Goal: Task Accomplishment & Management: Use online tool/utility

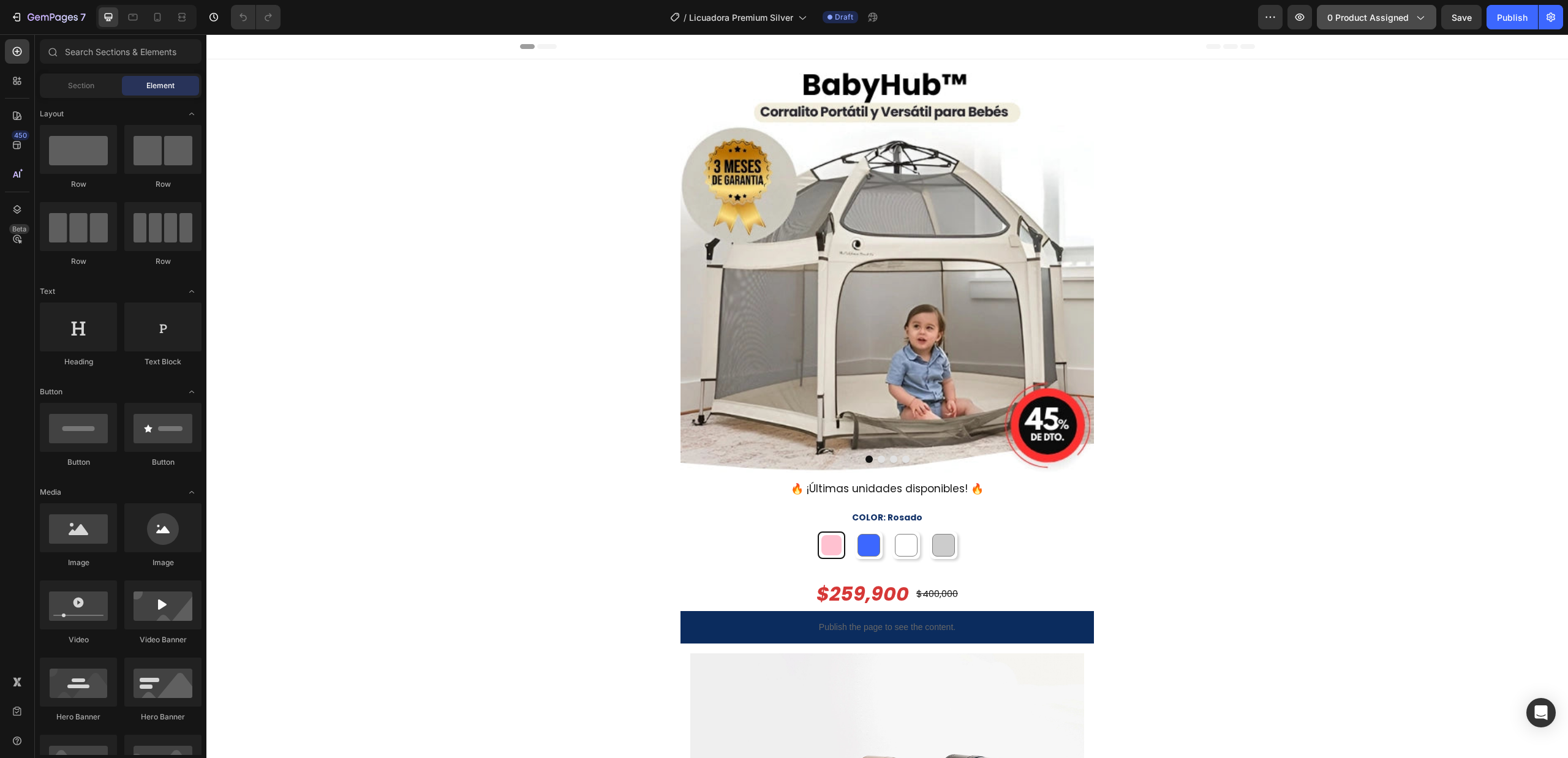
click at [1382, 17] on span "0 product assigned" at bounding box center [1367, 17] width 81 height 13
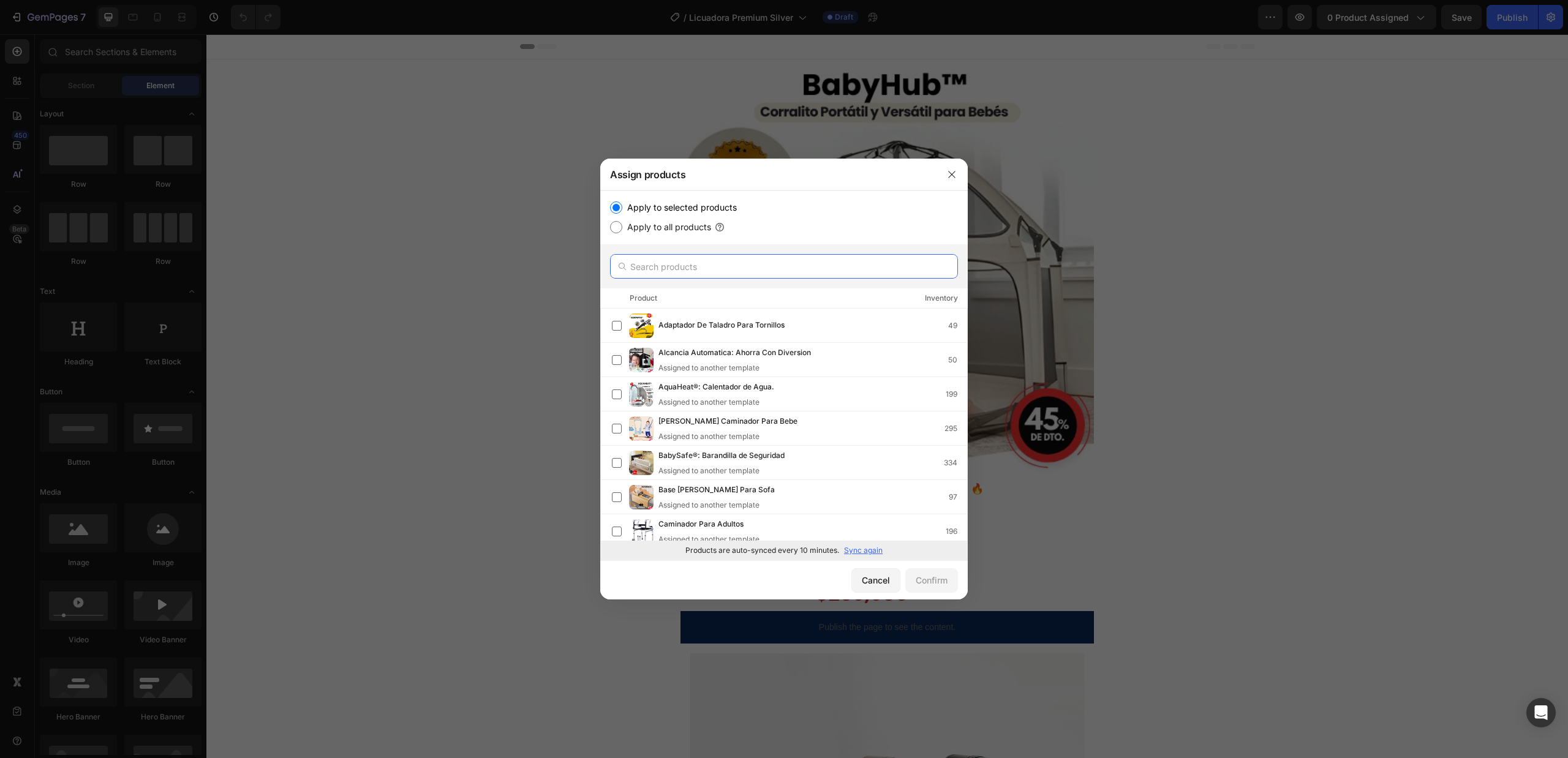
click at [733, 265] on input "text" at bounding box center [784, 266] width 348 height 24
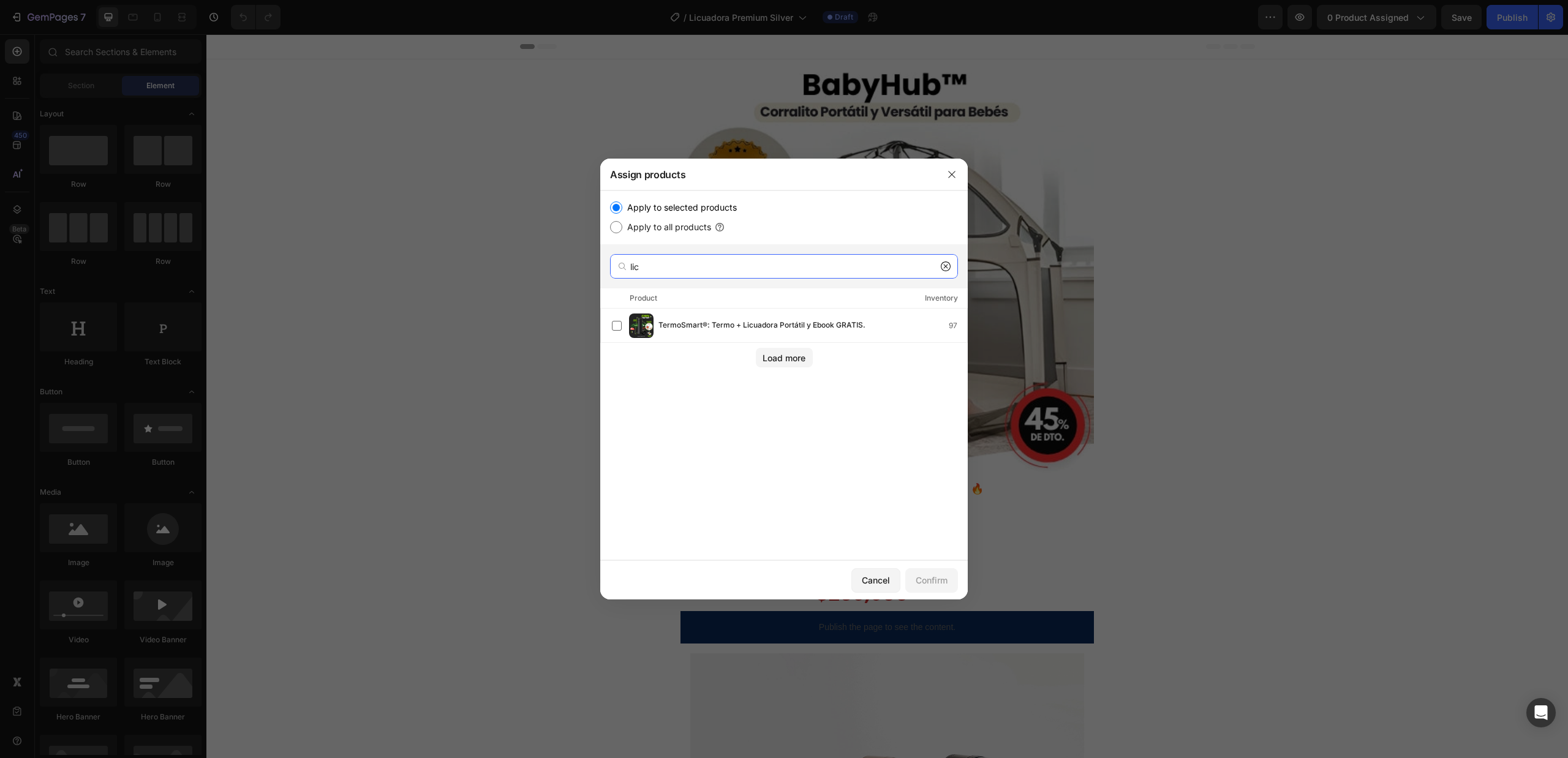
click at [944, 272] on input "lic" at bounding box center [784, 266] width 348 height 24
click at [944, 258] on input "lic" at bounding box center [784, 266] width 348 height 24
type input "lic"
click at [946, 262] on icon at bounding box center [946, 267] width 10 height 10
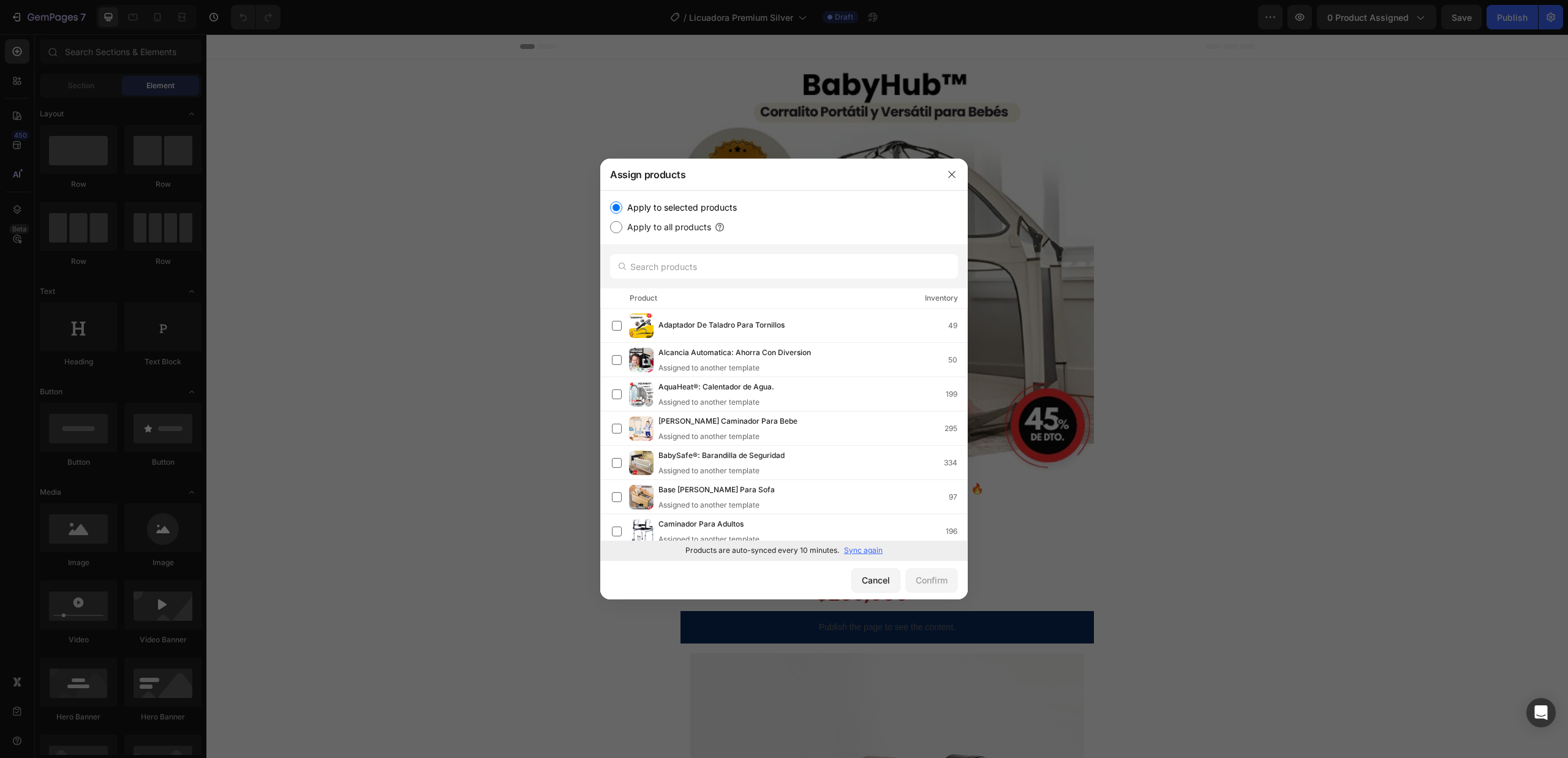
click at [873, 552] on p "Sync again" at bounding box center [863, 550] width 39 height 11
click at [740, 265] on input "text" at bounding box center [784, 266] width 348 height 24
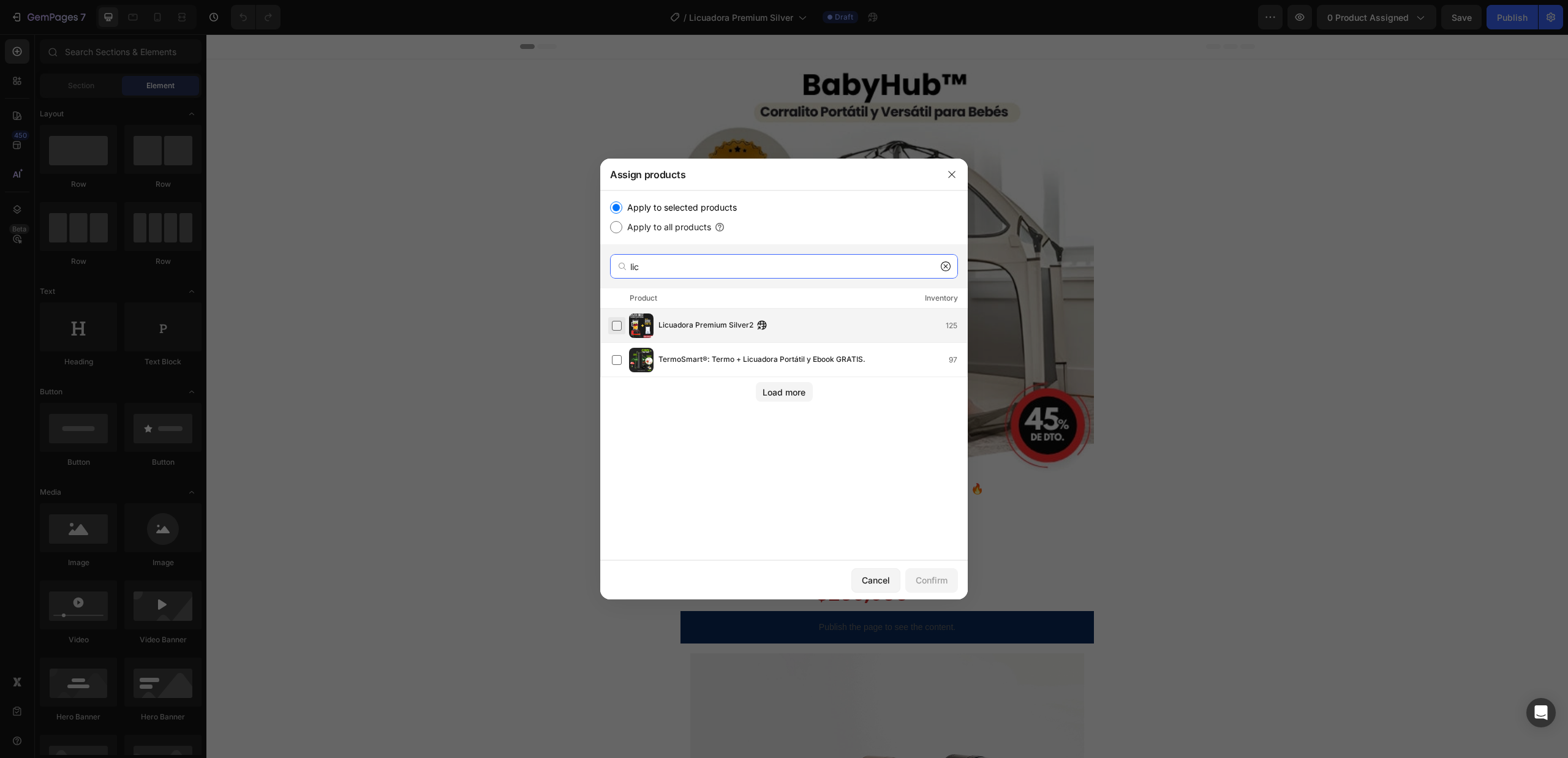
type input "lic"
click at [621, 321] on label at bounding box center [617, 326] width 10 height 10
click at [952, 582] on button "Confirm" at bounding box center [931, 580] width 53 height 24
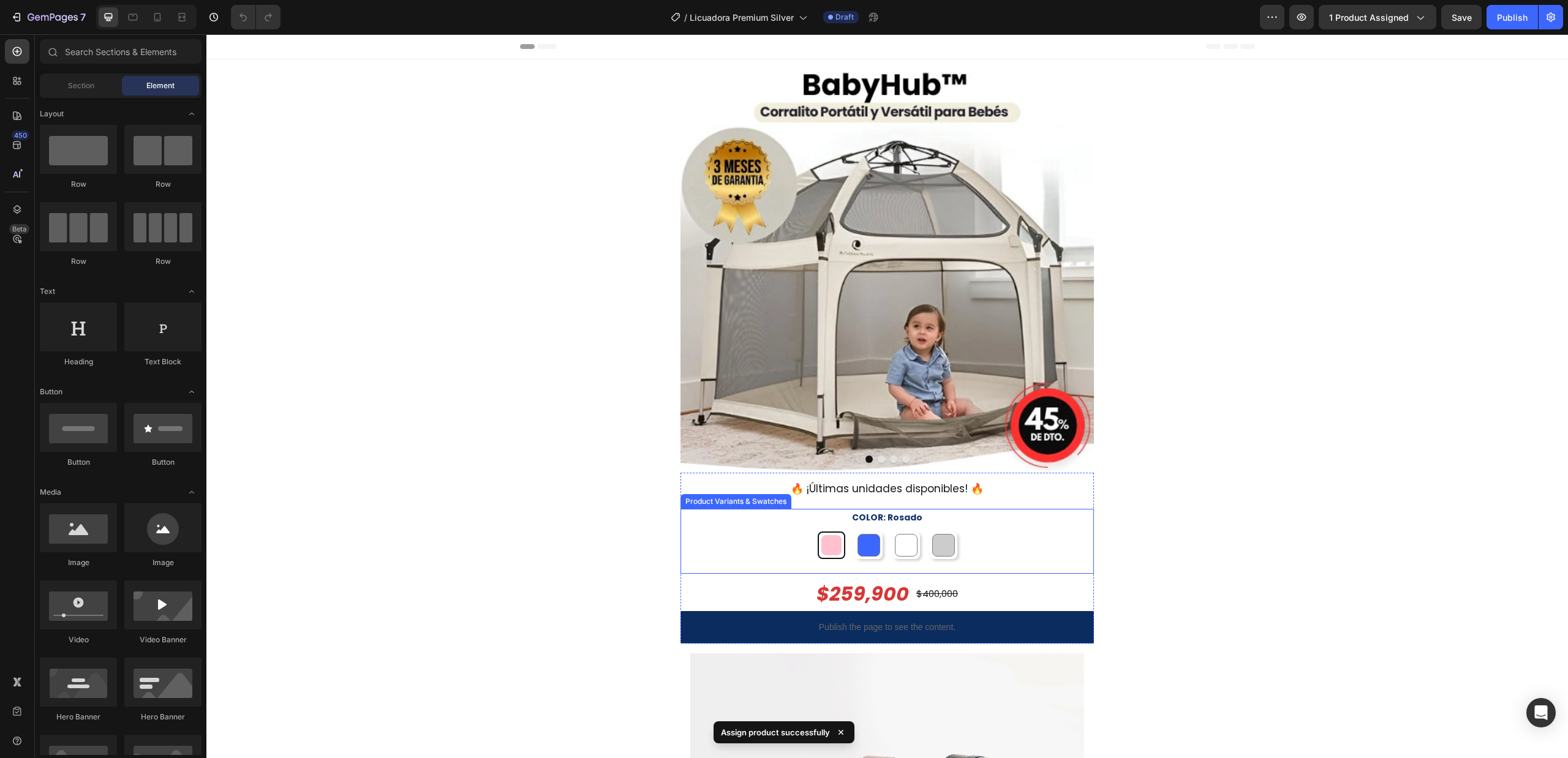
click at [736, 490] on div "🔥 ¡Últimas unidades disponibles! 🔥 Heading Row" at bounding box center [887, 490] width 414 height 36
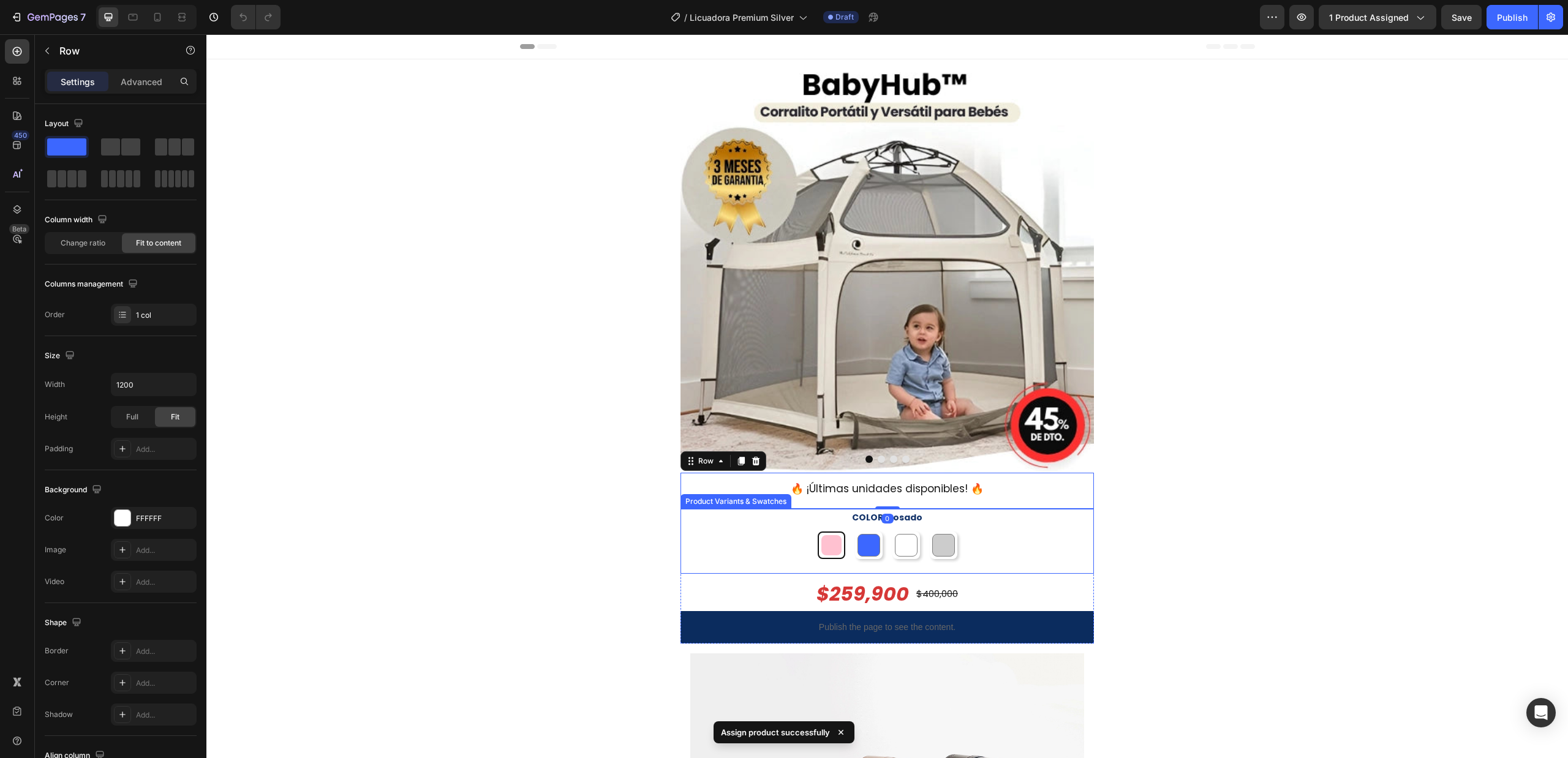
click at [737, 526] on div "COLOR: [PERSON_NAME] Azul [PERSON_NAME] Gris Gris" at bounding box center [887, 534] width 414 height 50
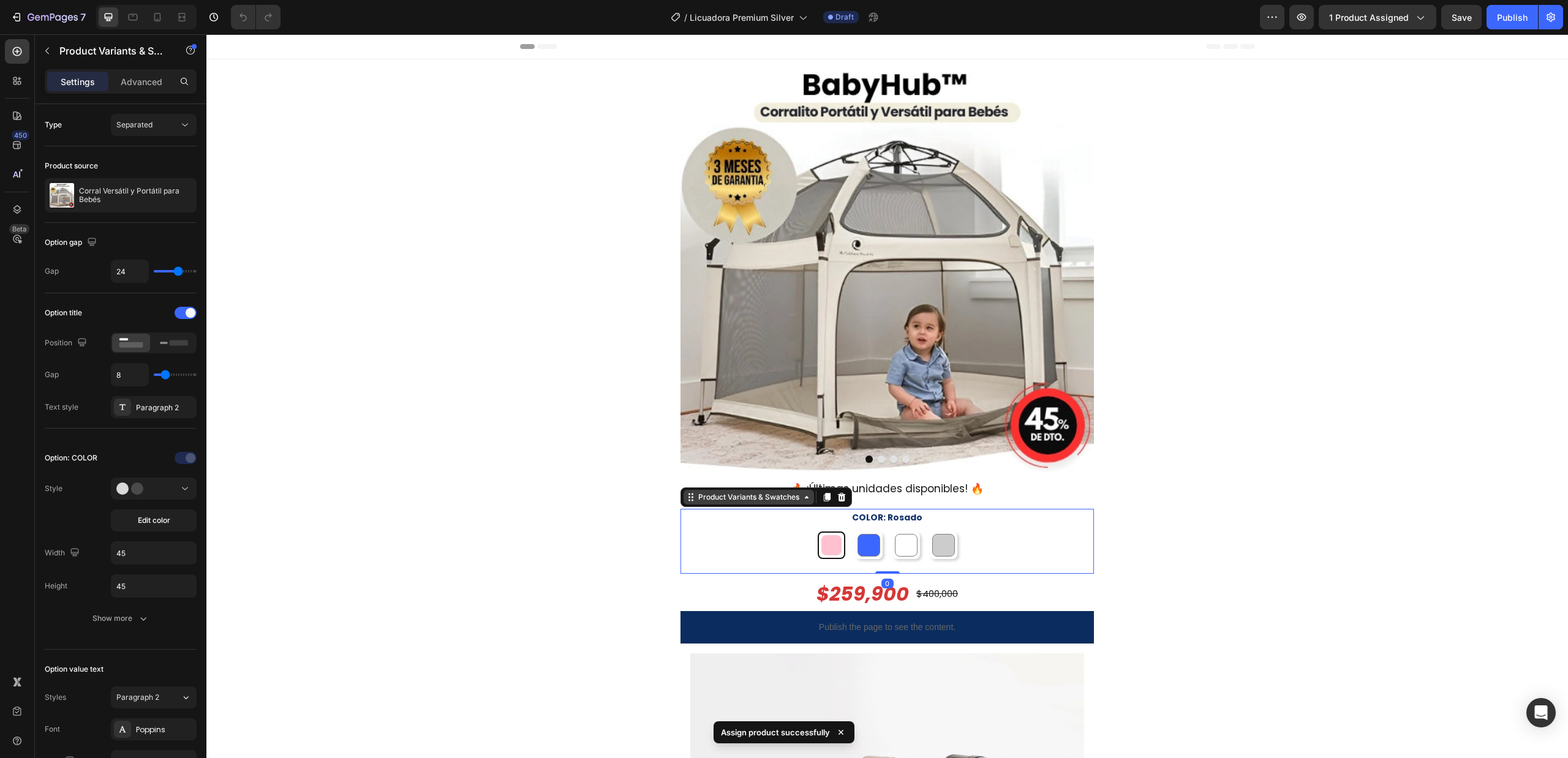
click at [781, 497] on div "Product Variants & Swatches" at bounding box center [748, 497] width 106 height 11
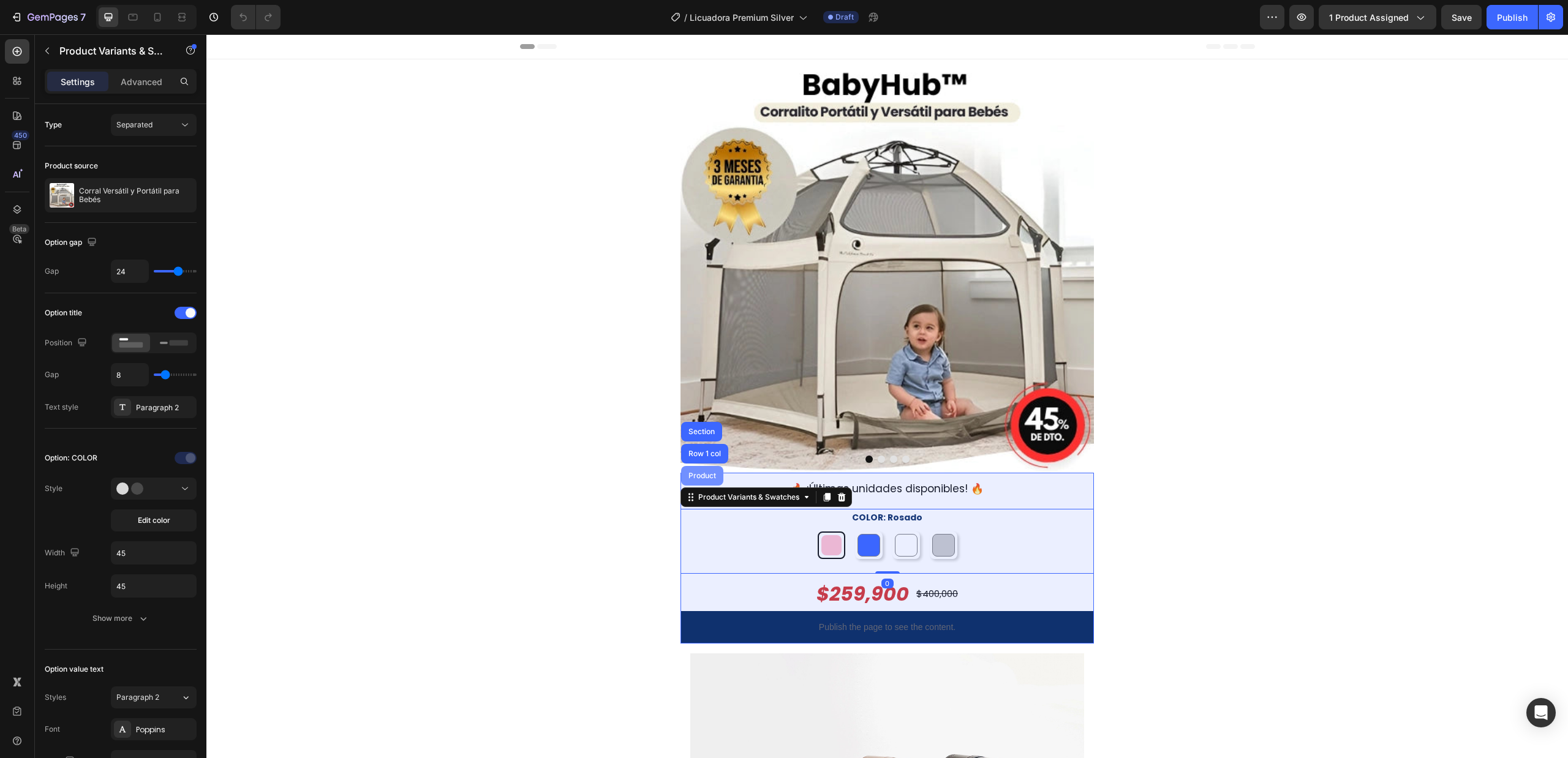
click at [701, 479] on div "Product" at bounding box center [702, 475] width 32 height 7
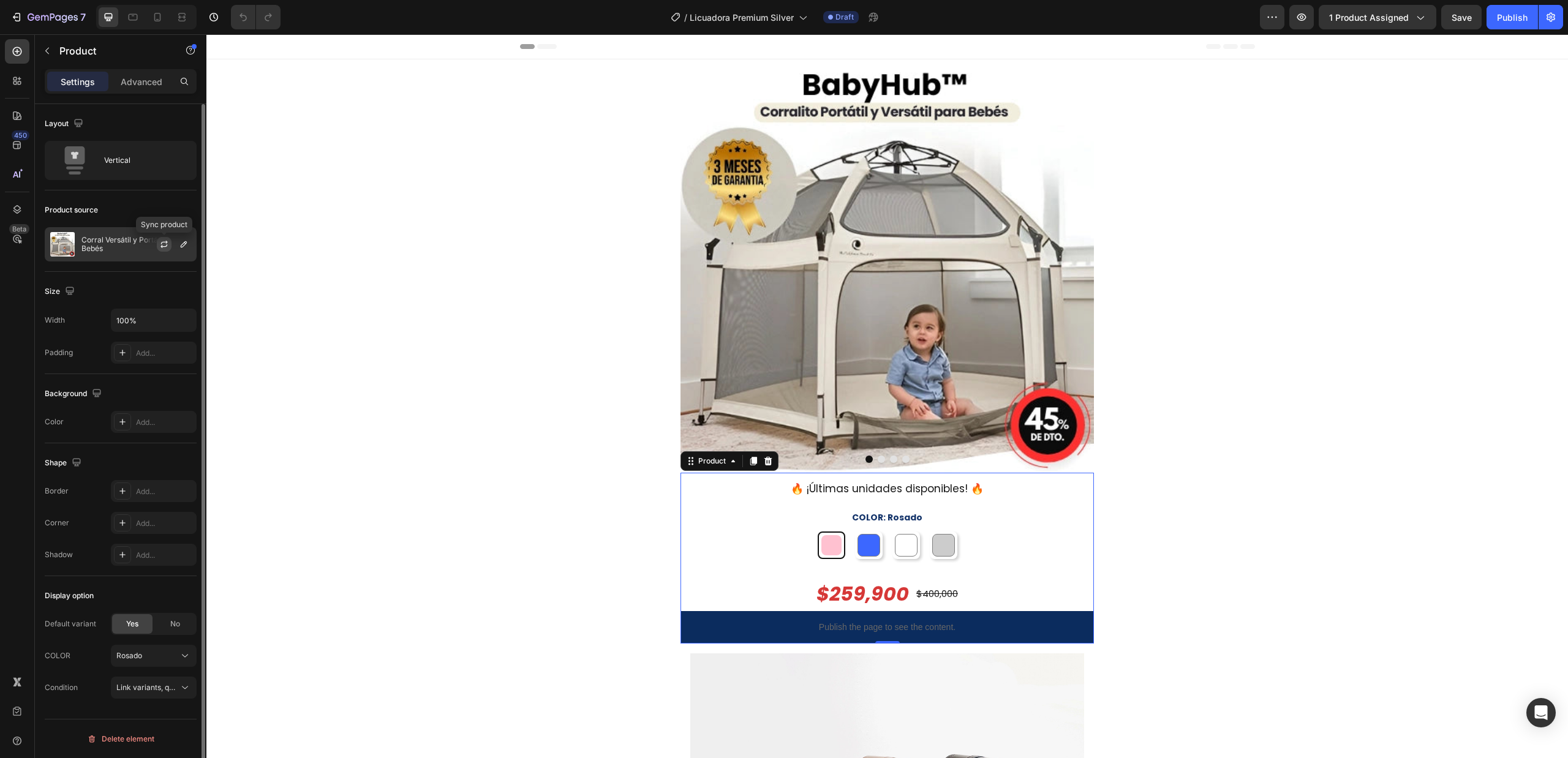
click at [163, 250] on button "button" at bounding box center [164, 244] width 14 height 14
click at [179, 248] on icon "button" at bounding box center [184, 245] width 10 height 10
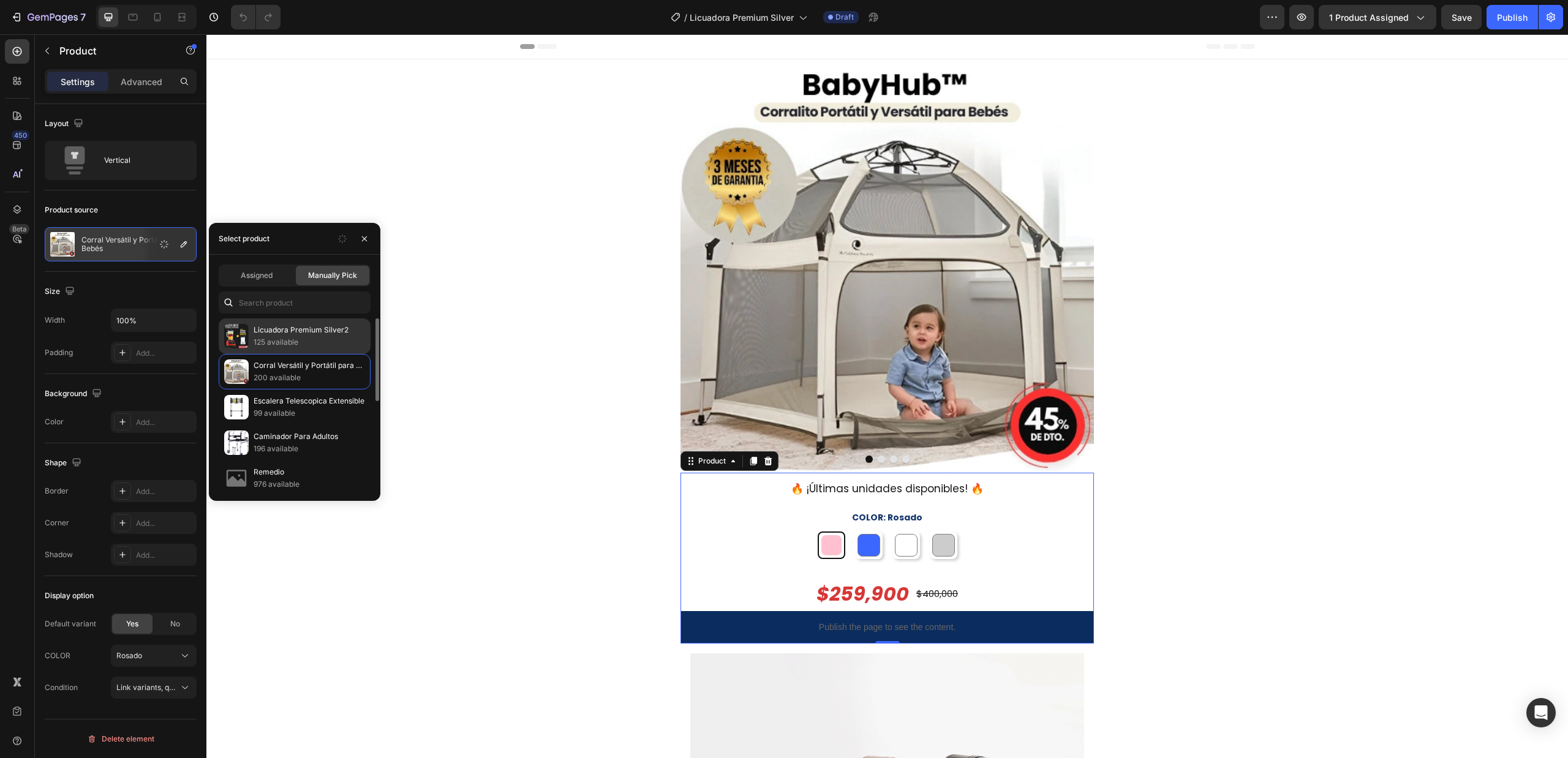
click at [267, 334] on p "Licuadora Premium Silver2" at bounding box center [309, 329] width 111 height 12
radio input "true"
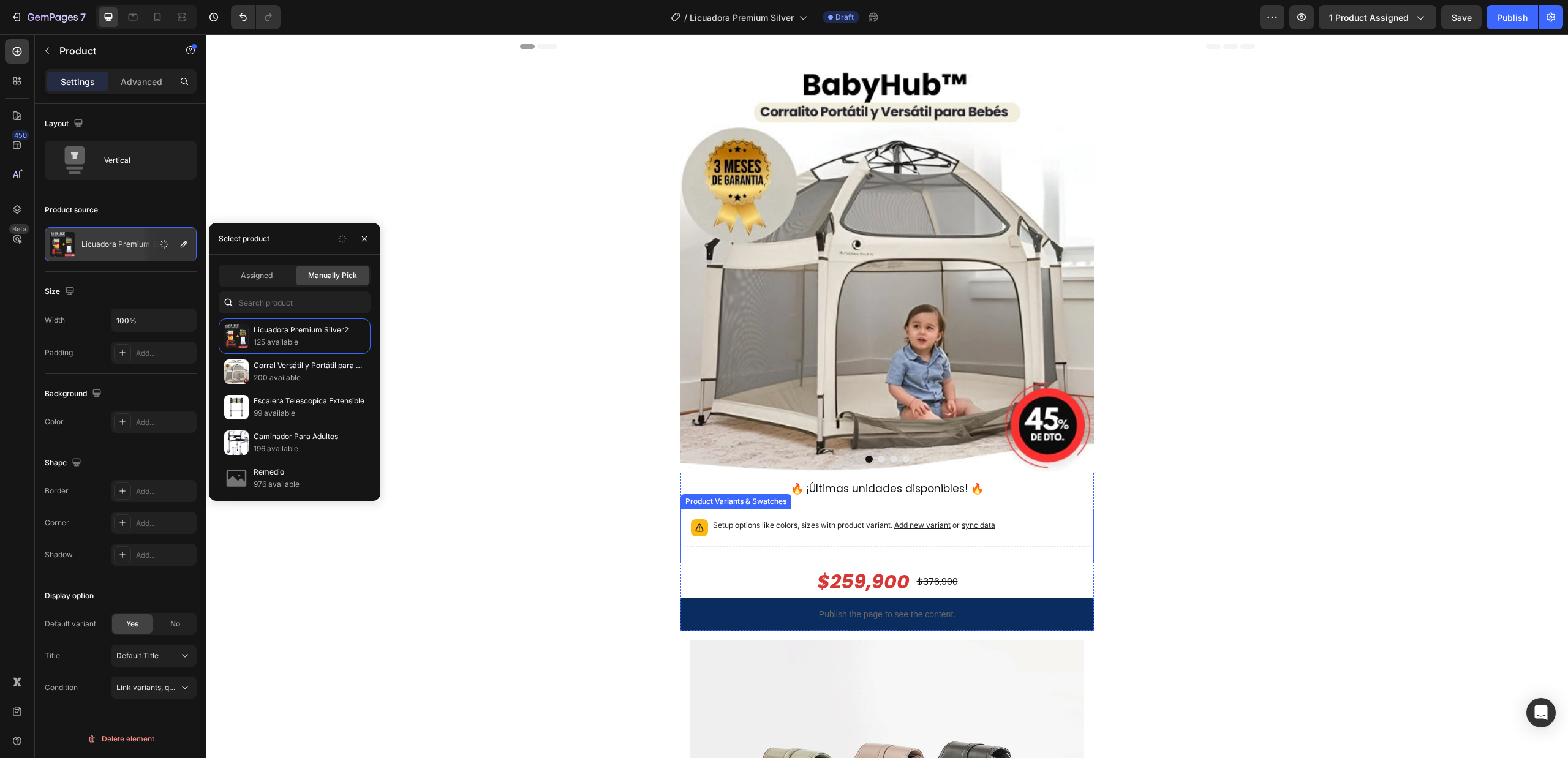
click at [1032, 530] on div "Setup options like colors, sizes with product variant. Add new variant or sync …" at bounding box center [887, 527] width 402 height 27
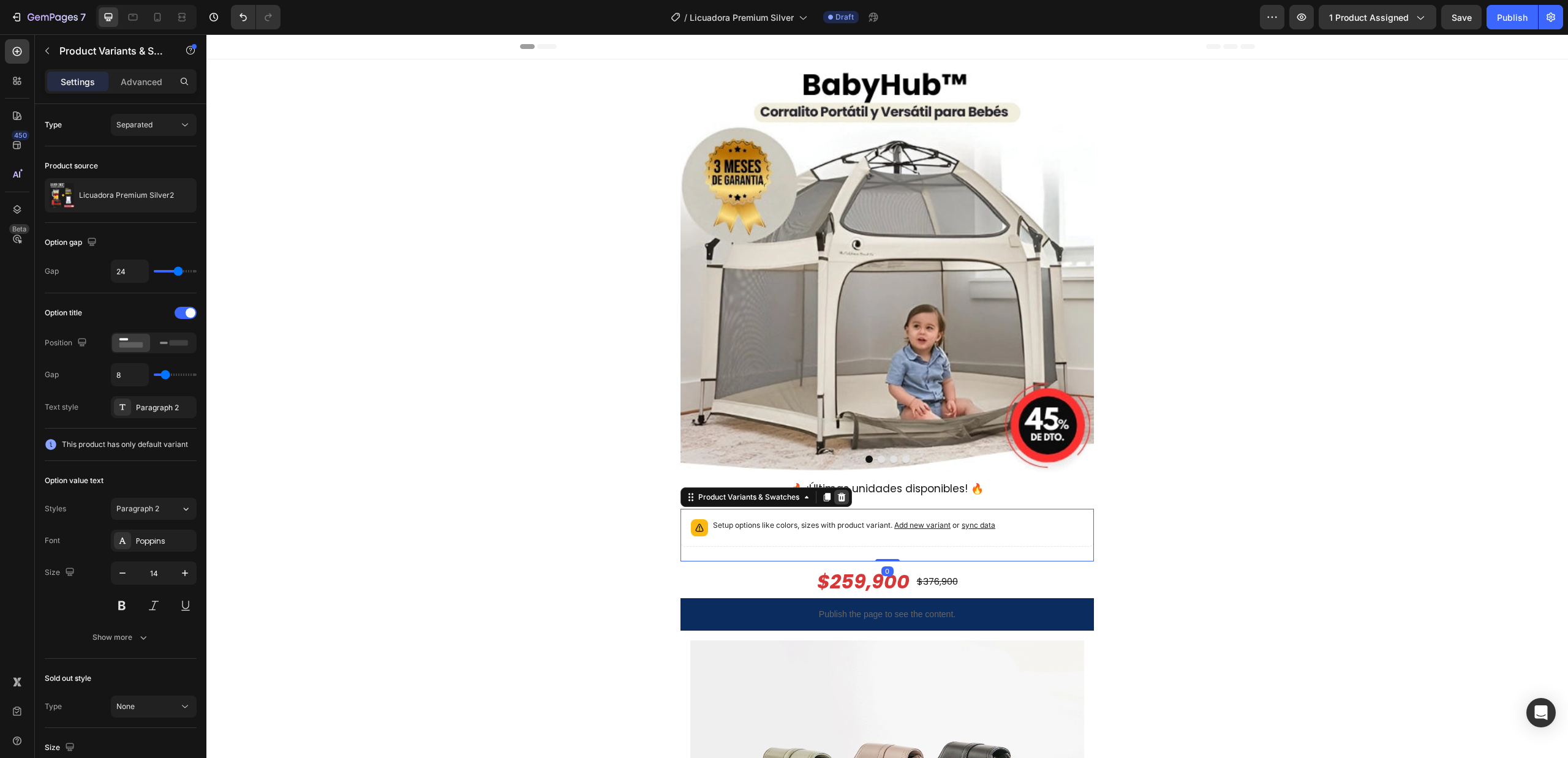
click at [838, 498] on icon at bounding box center [842, 497] width 8 height 9
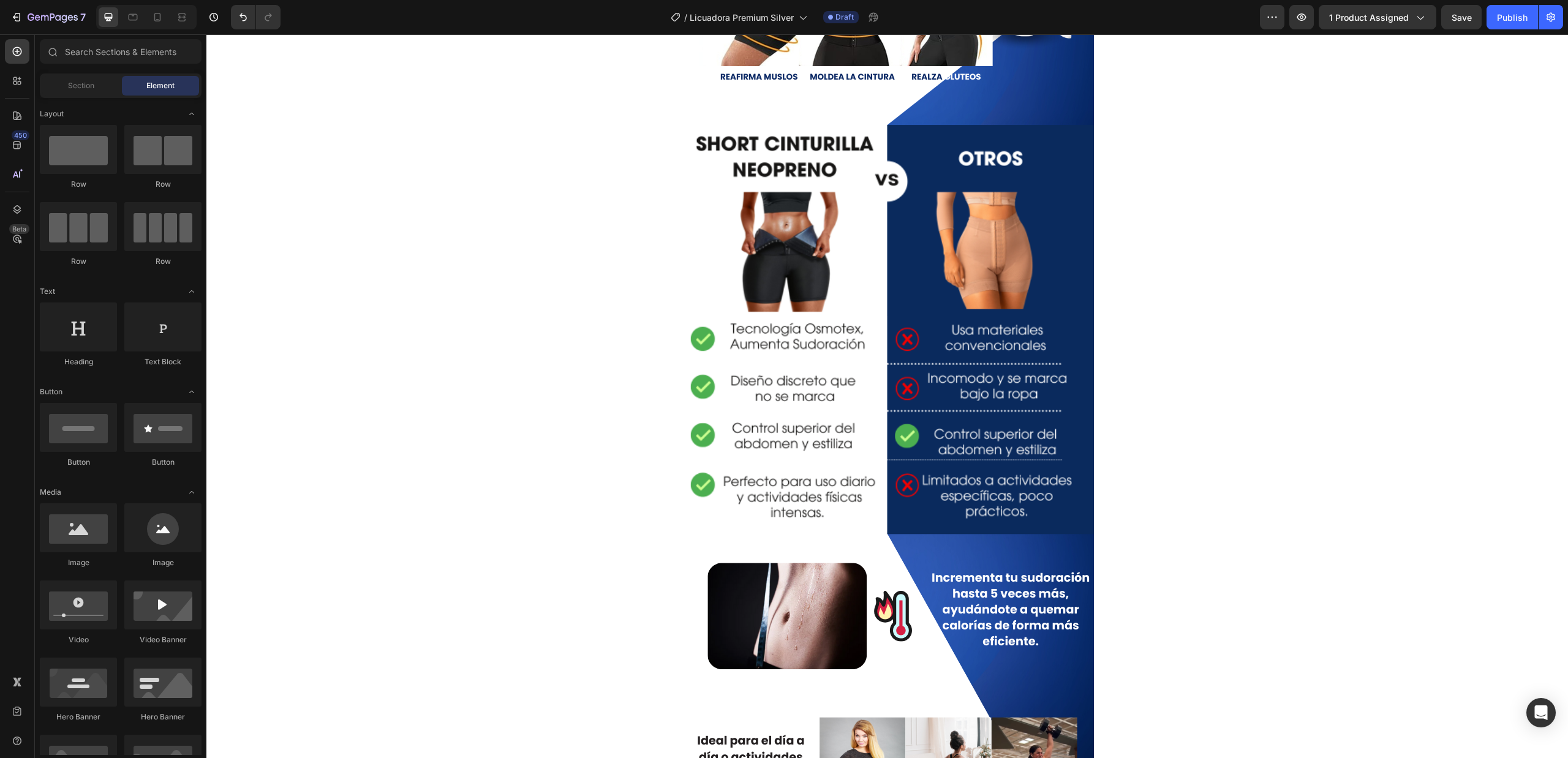
scroll to position [1892, 0]
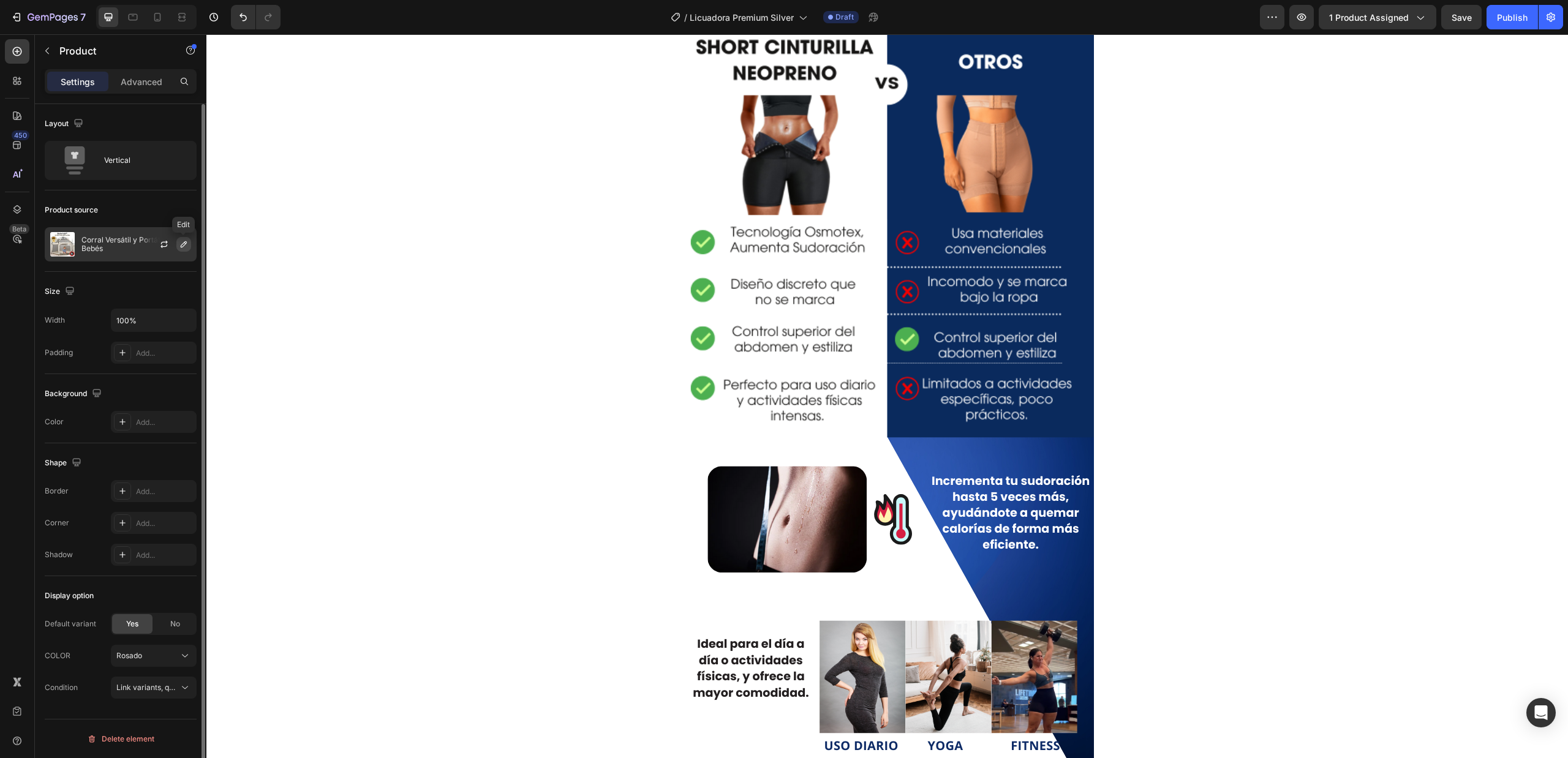
drag, startPoint x: 168, startPoint y: 250, endPoint x: 183, endPoint y: 251, distance: 15.0
click at [183, 251] on div at bounding box center [169, 245] width 54 height 33
click at [183, 251] on button "button" at bounding box center [183, 244] width 14 height 14
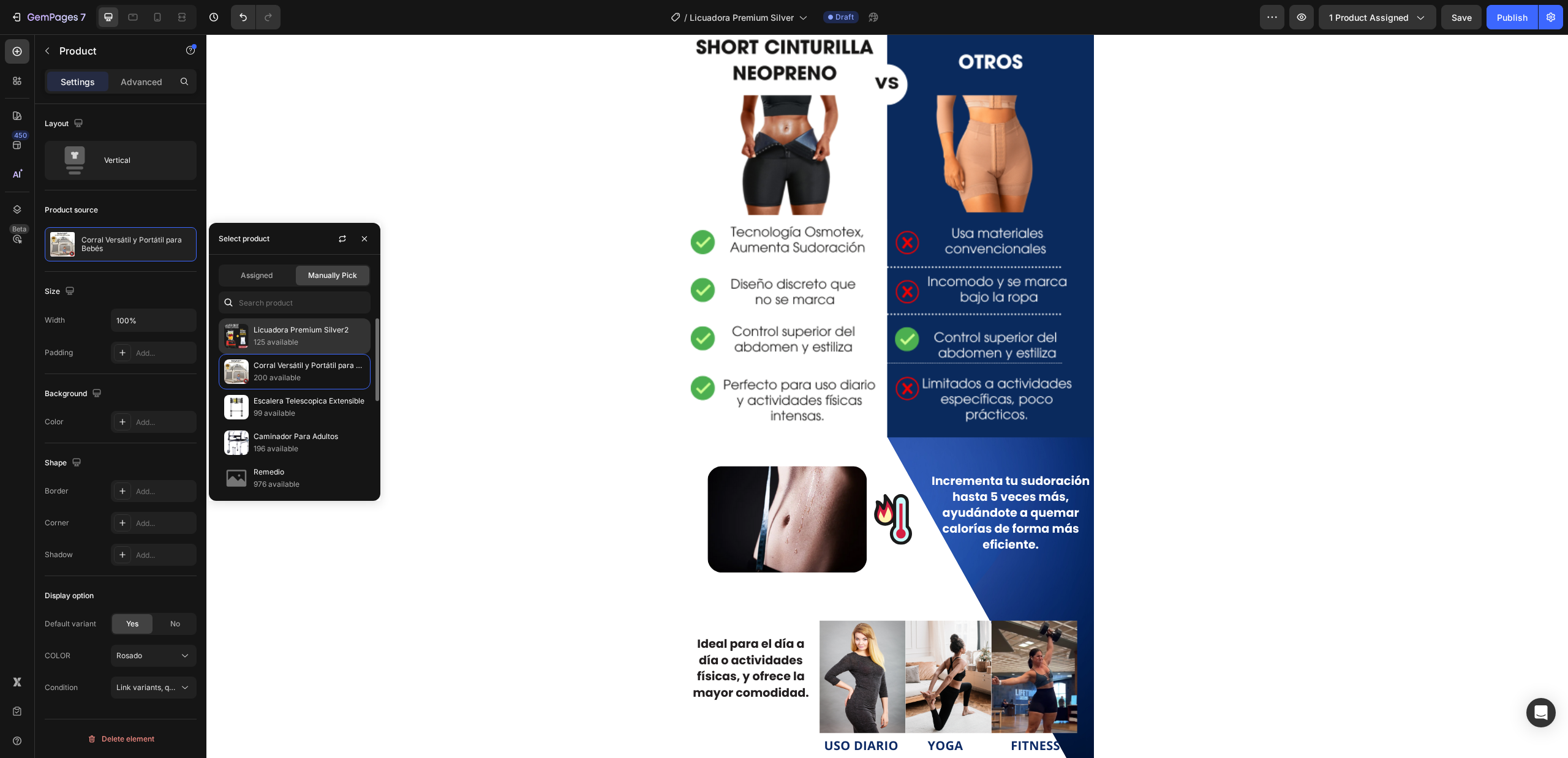
click at [267, 334] on p "Licuadora Premium Silver2" at bounding box center [309, 329] width 111 height 12
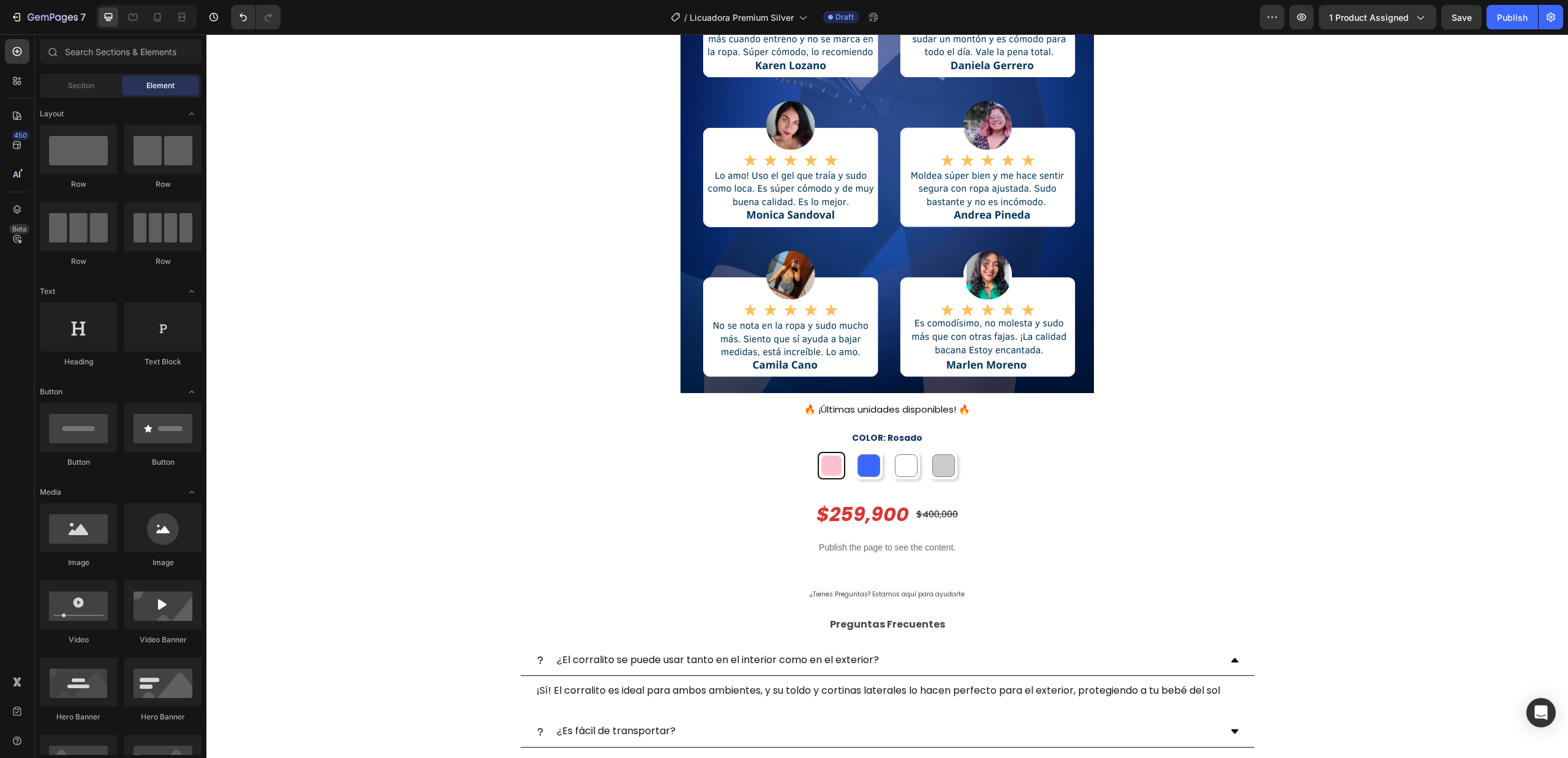
scroll to position [3387, 0]
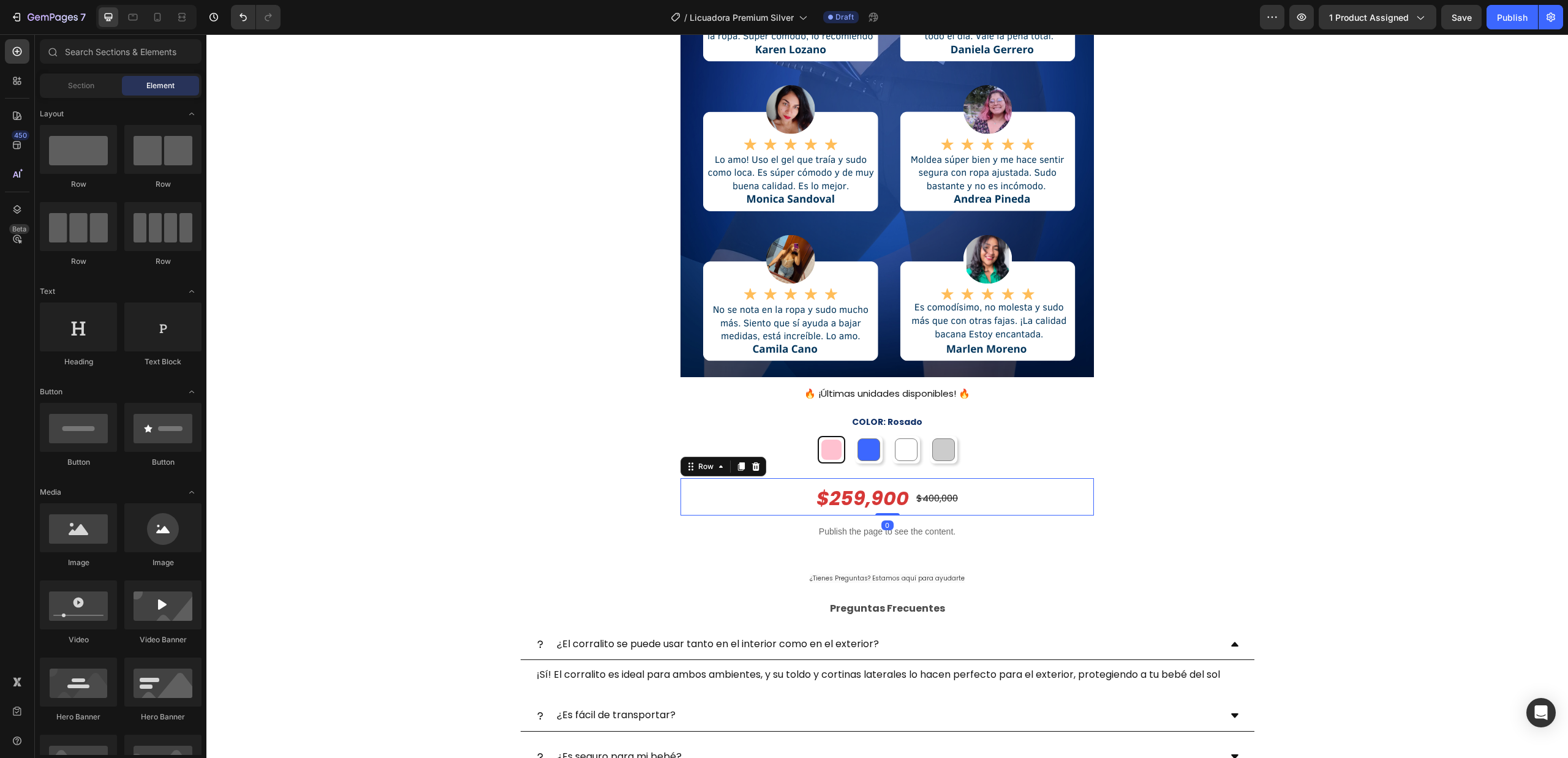
click at [767, 488] on div "$259,900 Product Price Product Price $400,000 Product Price Product Price Row 0" at bounding box center [887, 497] width 414 height 37
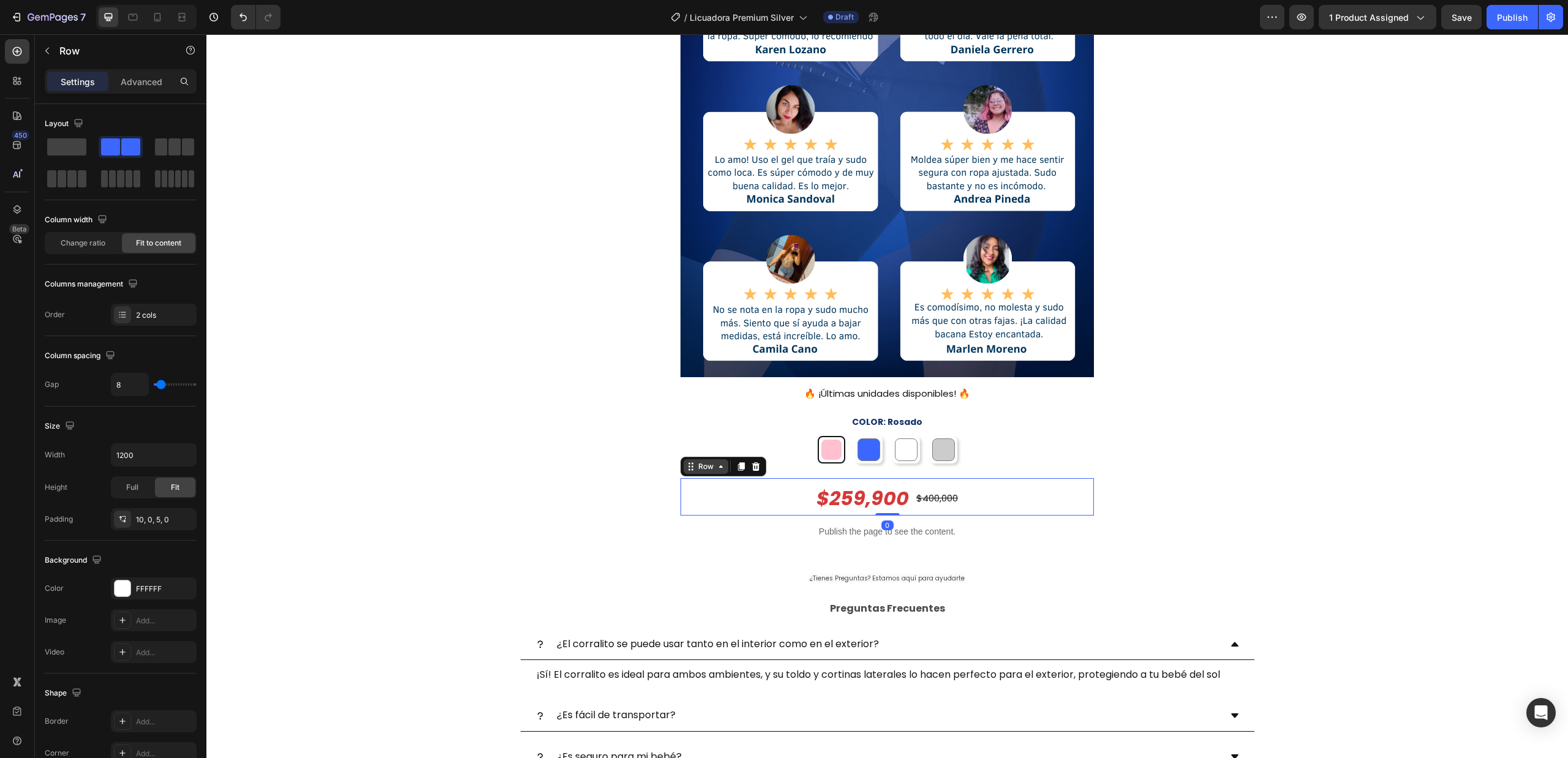
click at [706, 471] on div "Row" at bounding box center [706, 466] width 20 height 11
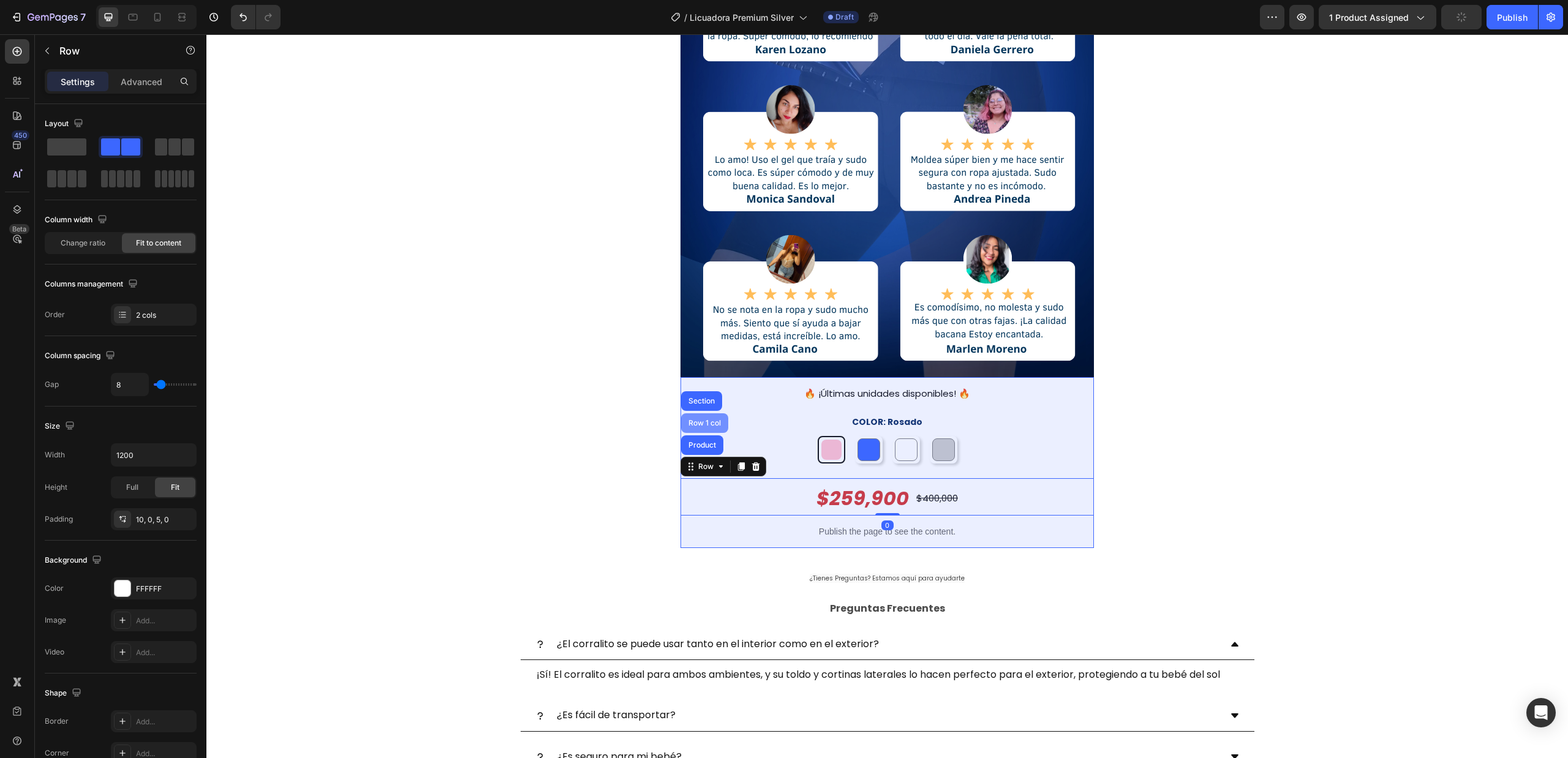
click at [698, 426] on div "Row 1 col" at bounding box center [705, 423] width 37 height 7
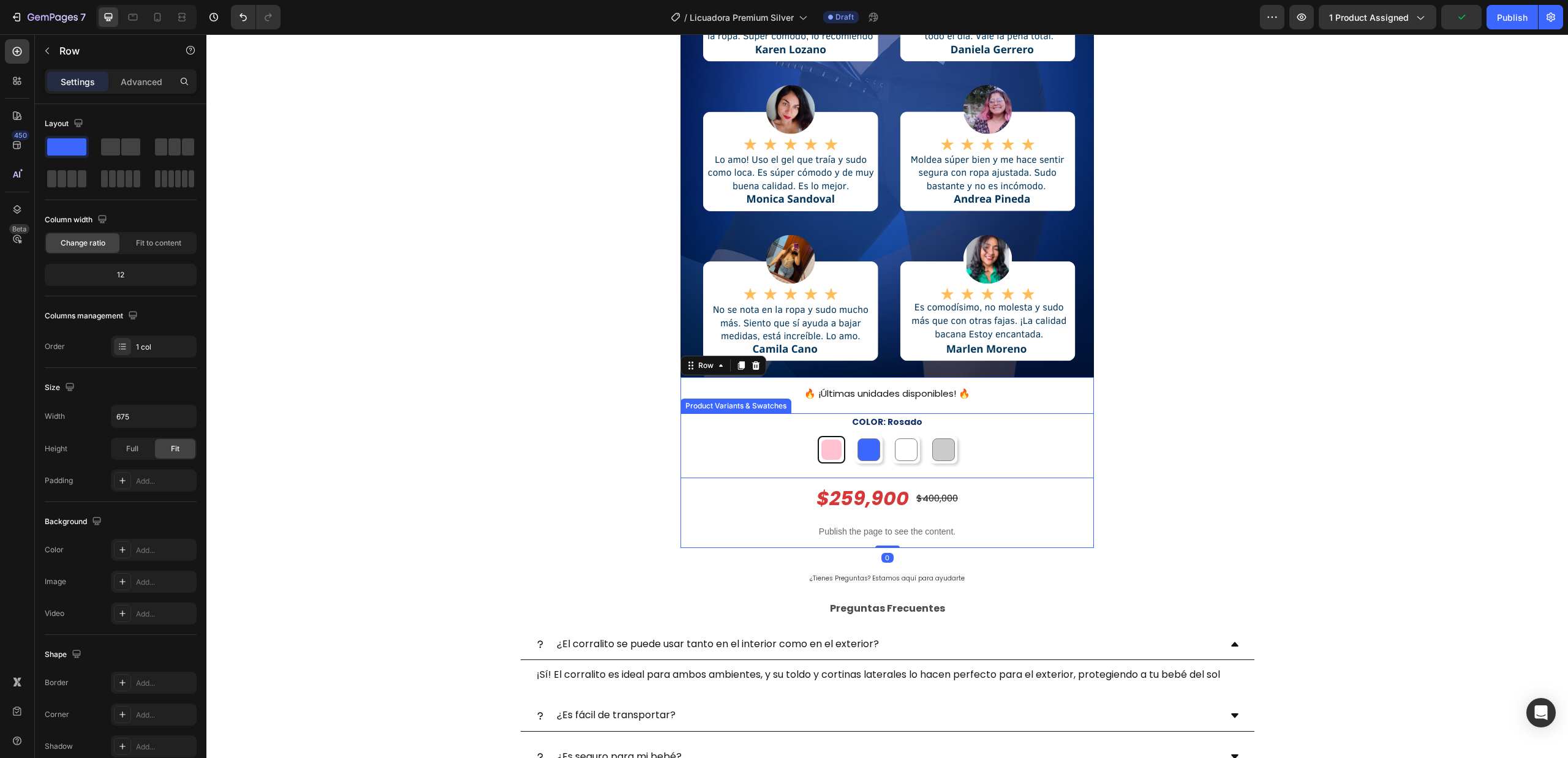
click at [748, 444] on div "[PERSON_NAME] Azul [PERSON_NAME] Gris Gris" at bounding box center [887, 449] width 414 height 27
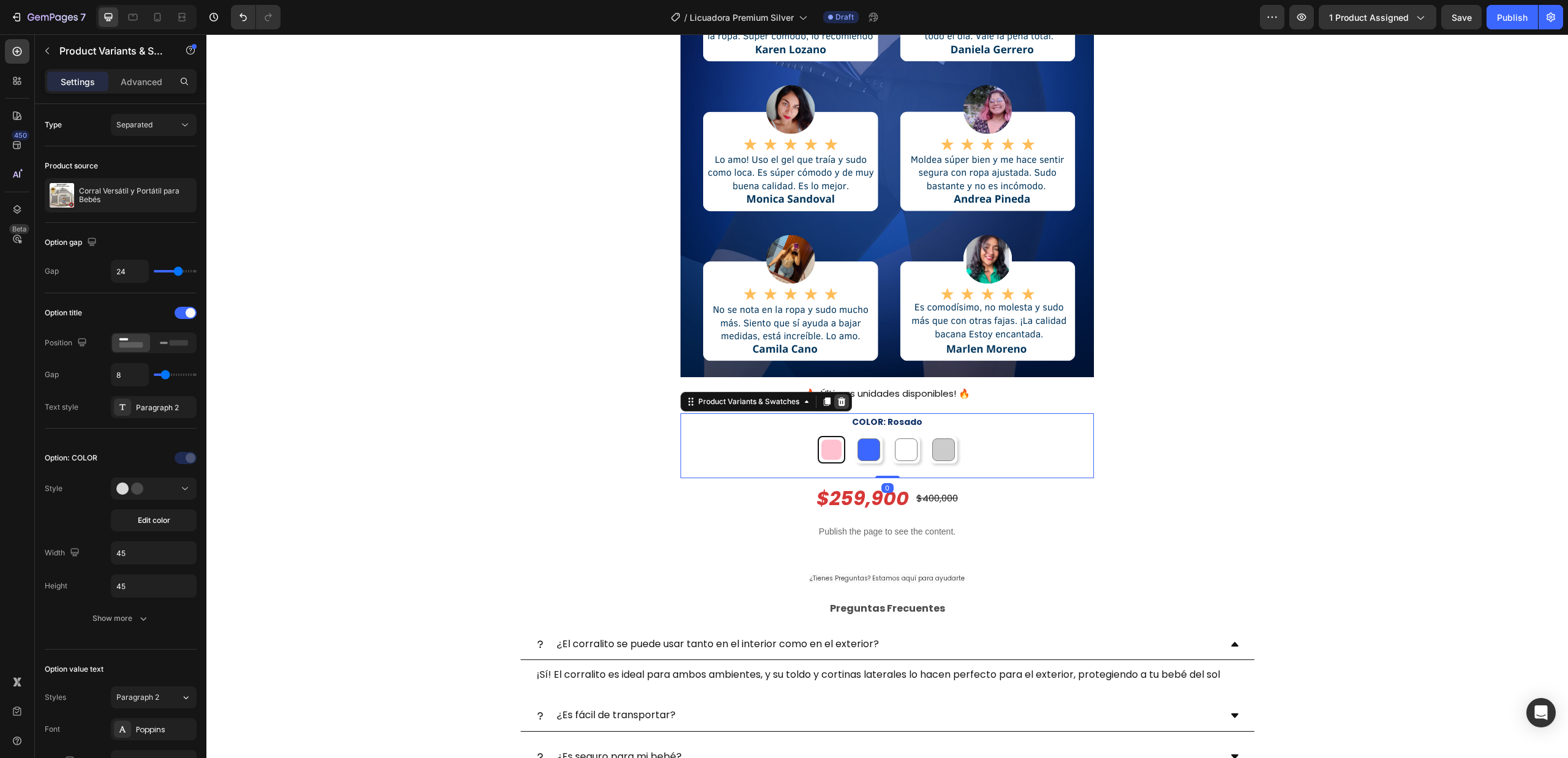
click at [838, 404] on icon at bounding box center [842, 402] width 8 height 9
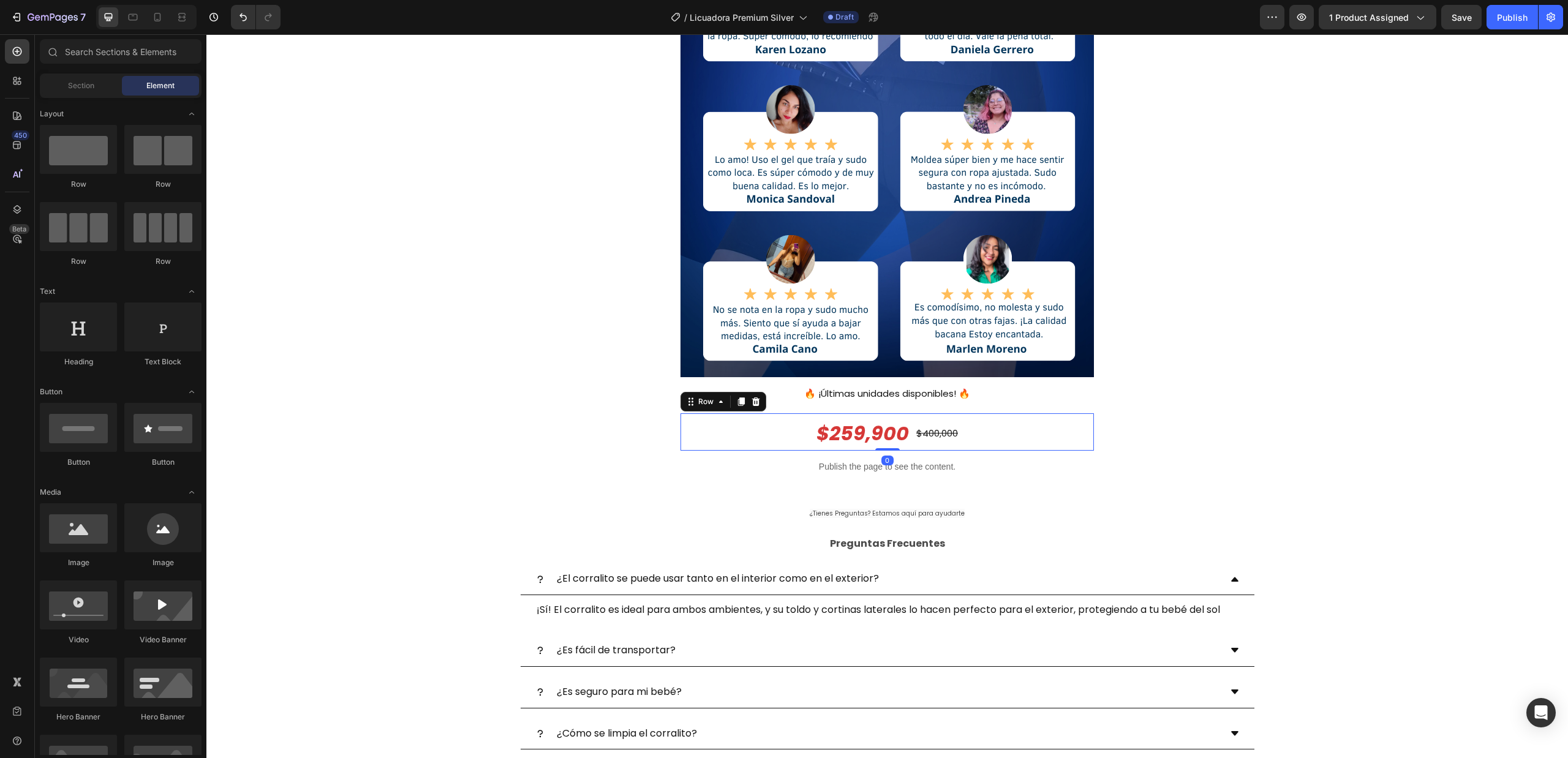
click at [725, 434] on div "$259,900 Product Price Product Price $400,000 Product Price Product Price Row 0" at bounding box center [887, 432] width 414 height 37
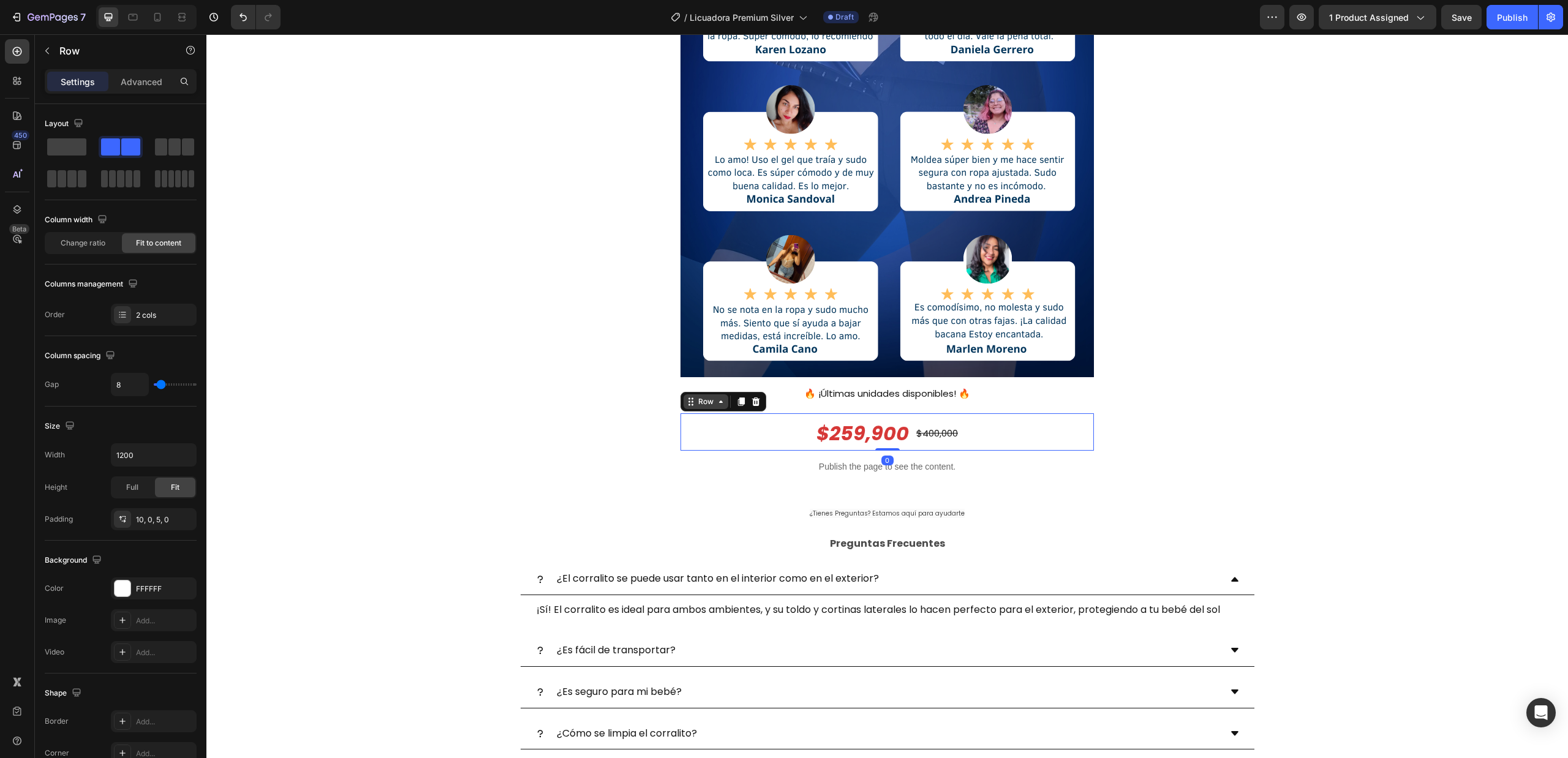
click at [716, 402] on icon at bounding box center [721, 402] width 10 height 10
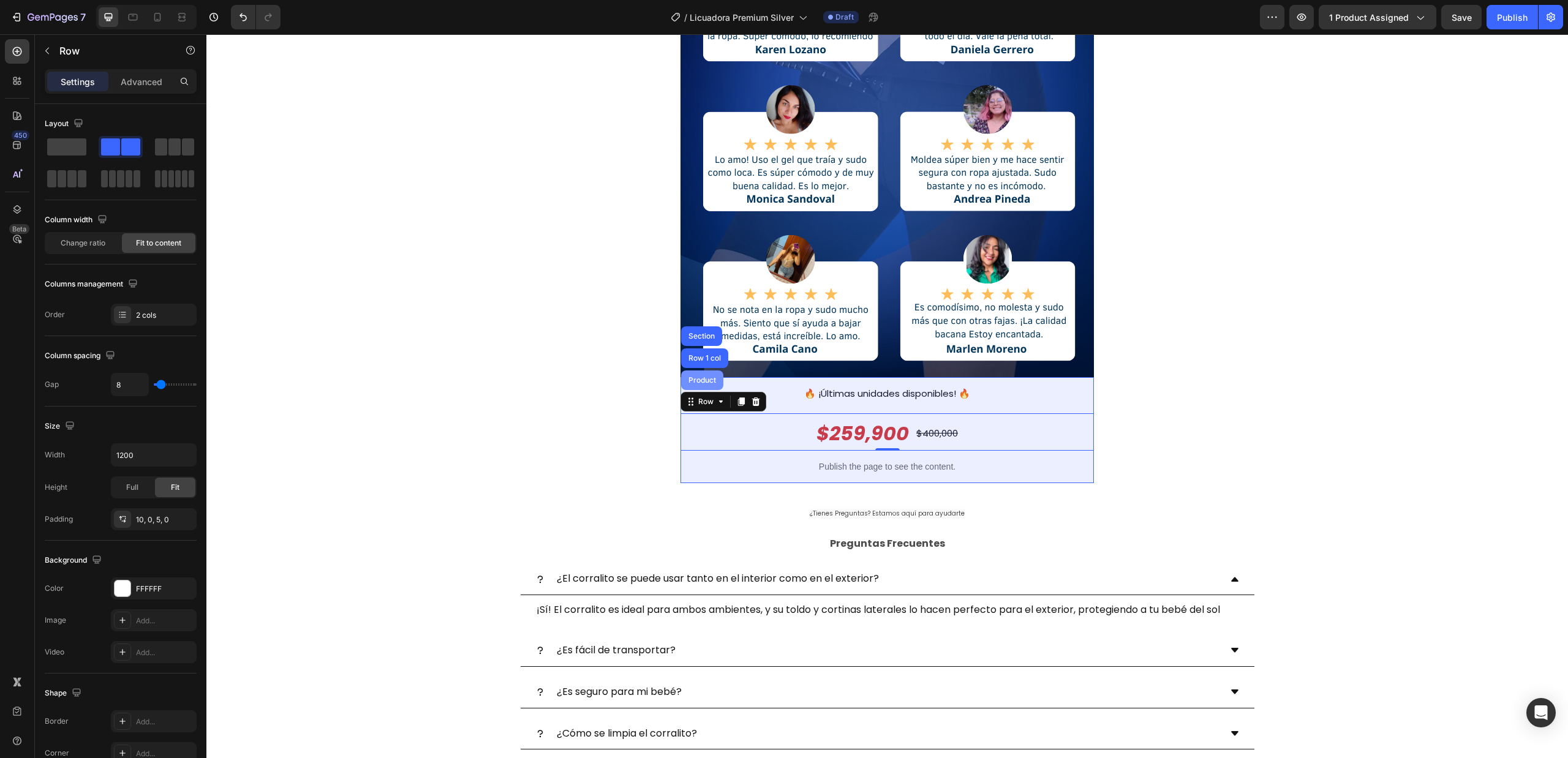
click at [701, 380] on div "Product" at bounding box center [702, 380] width 32 height 7
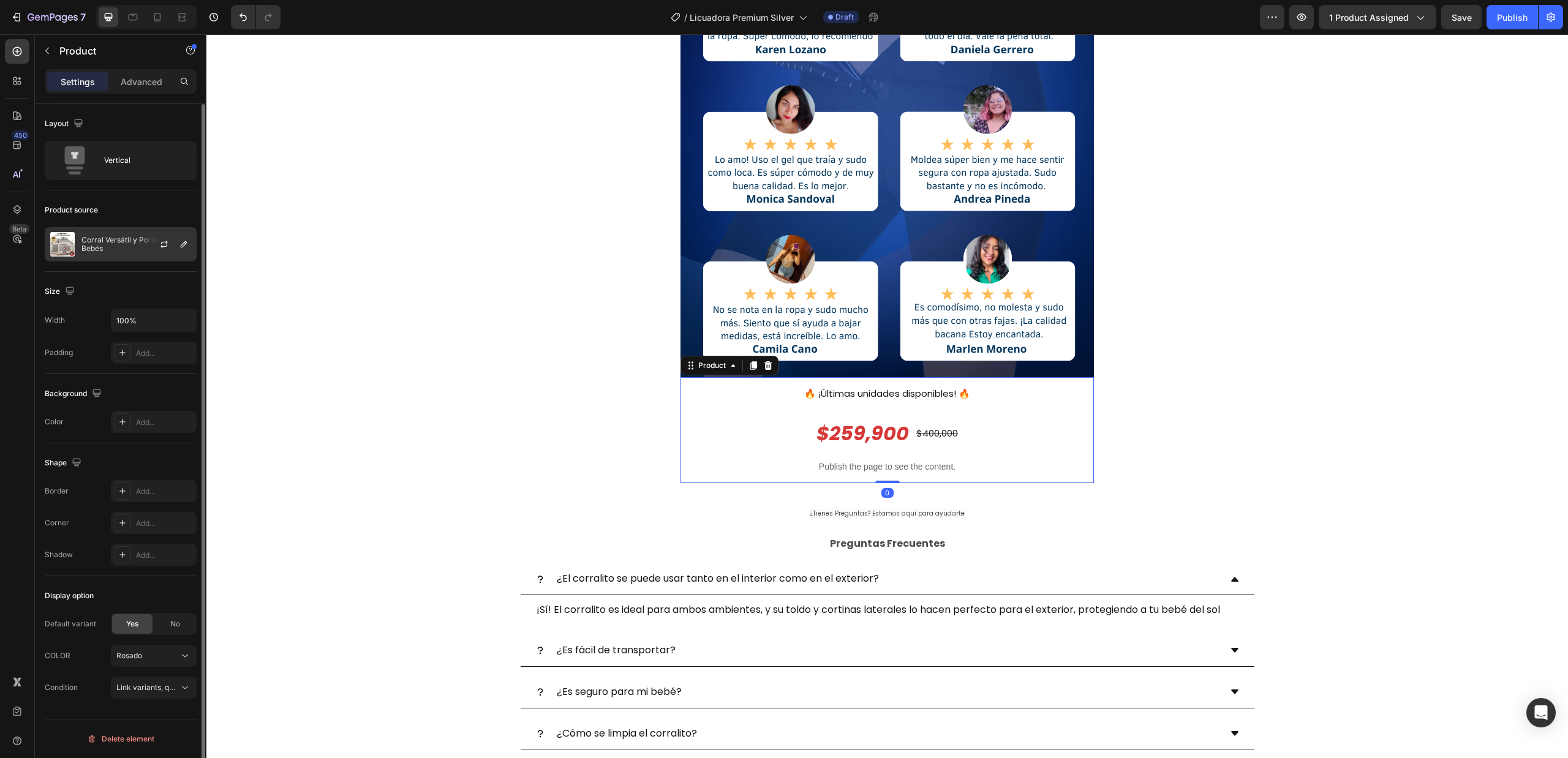
click at [114, 244] on p "Corral Versátil y Portátil para Bebés" at bounding box center [136, 245] width 109 height 17
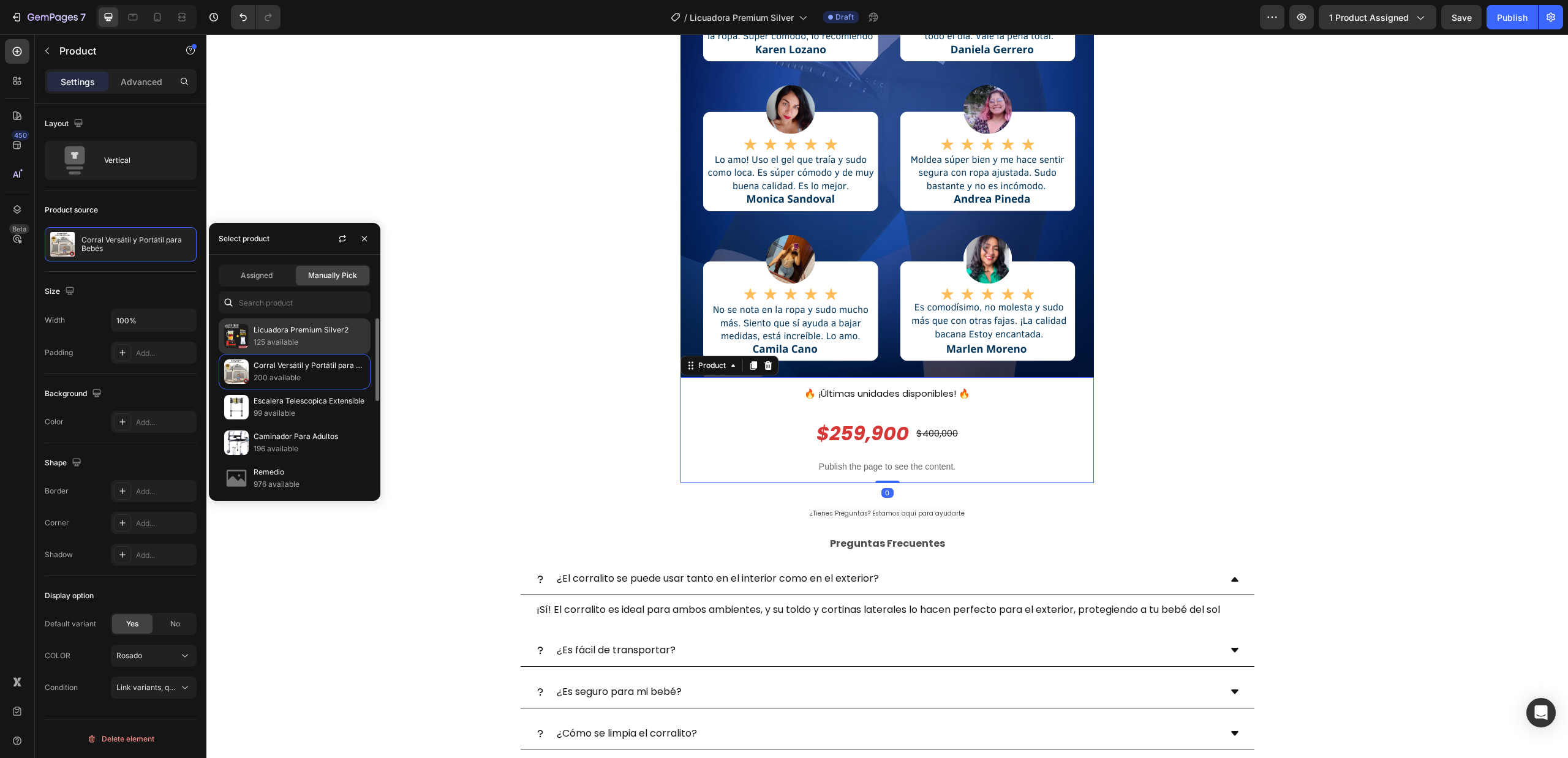
click at [256, 328] on p "Licuadora Premium Silver2" at bounding box center [309, 329] width 111 height 12
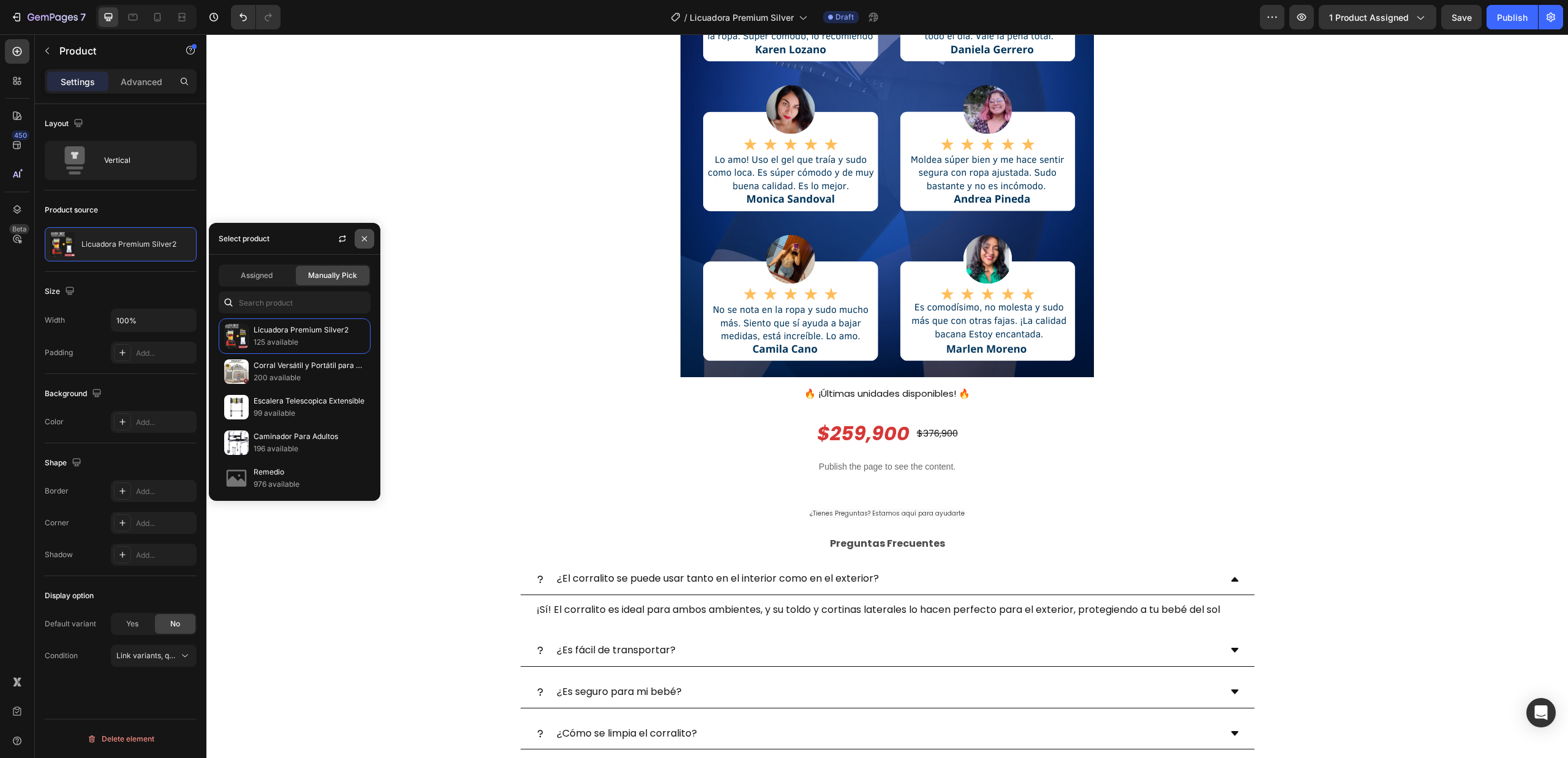
click at [369, 241] on icon "button" at bounding box center [365, 239] width 10 height 10
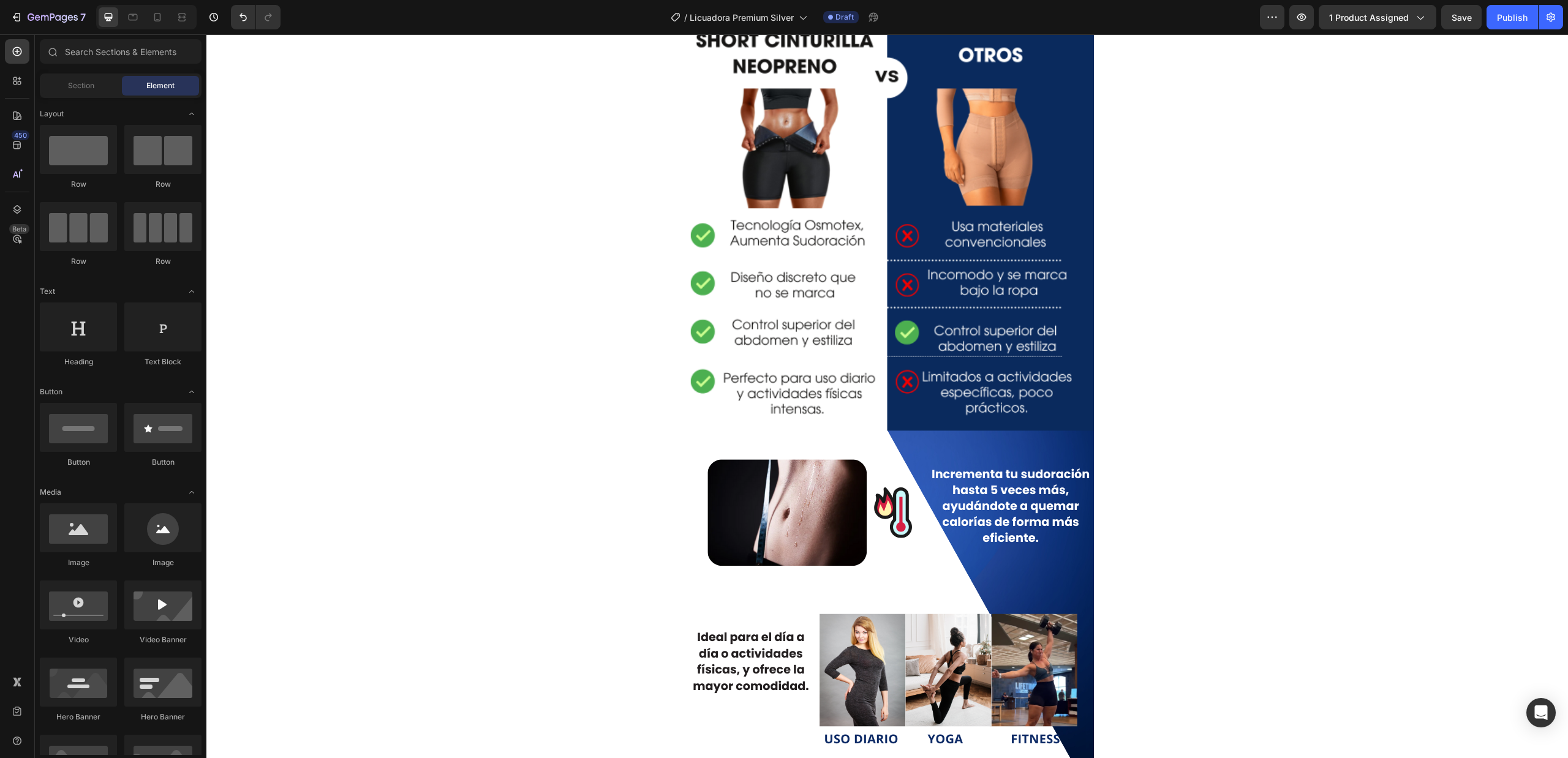
scroll to position [1044, 0]
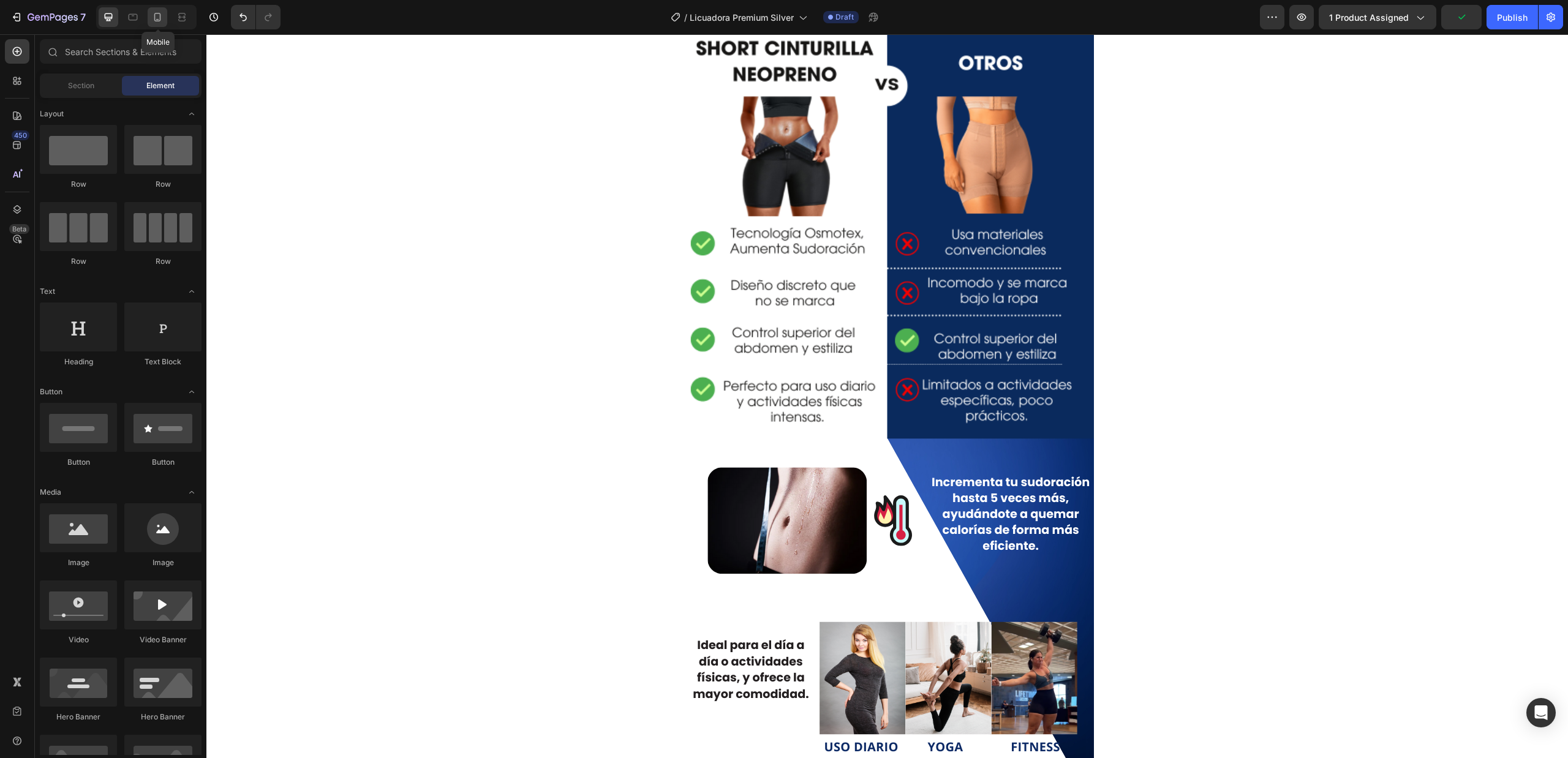
click at [155, 17] on icon at bounding box center [157, 17] width 12 height 12
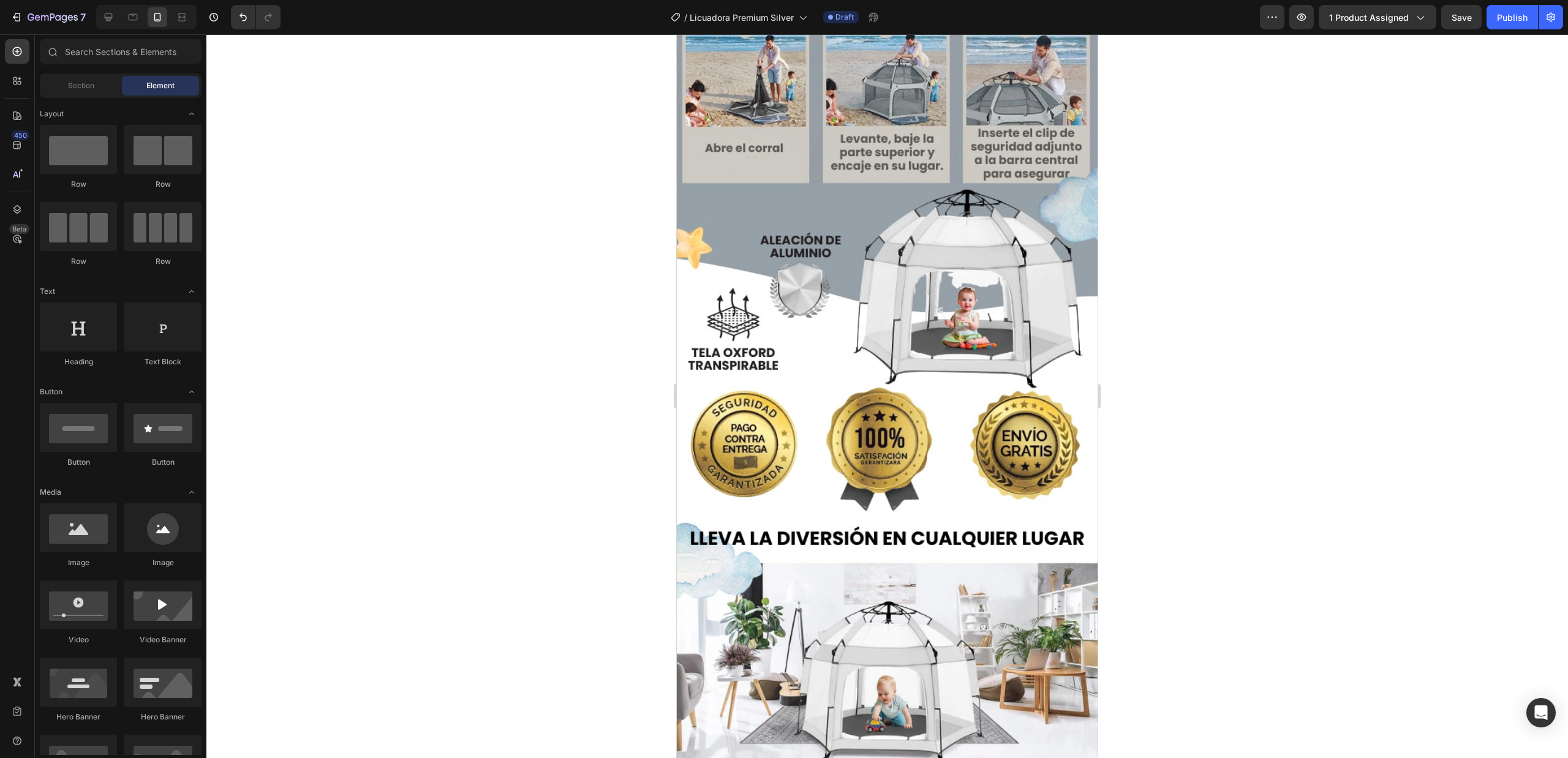
scroll to position [1960, 0]
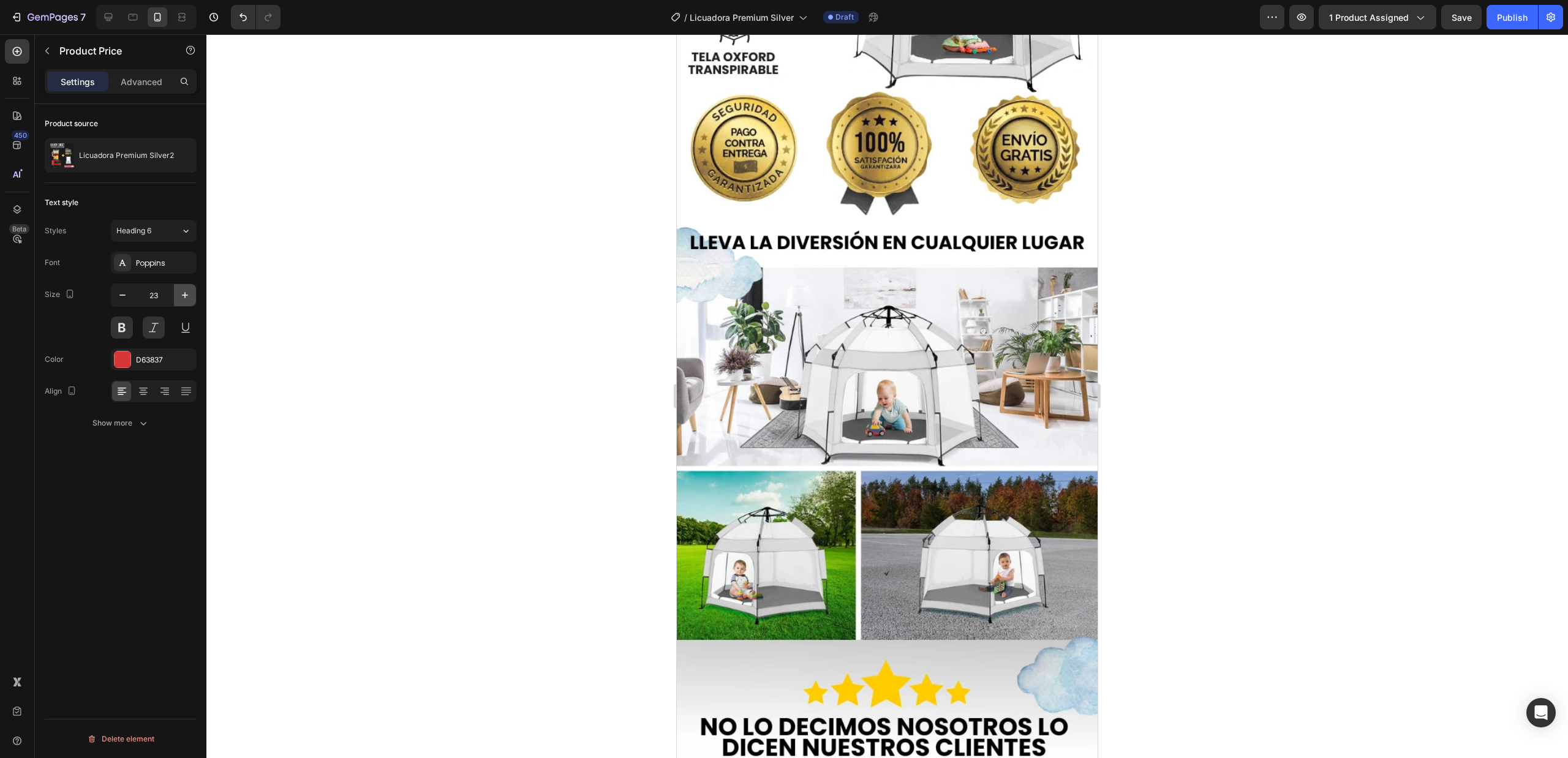
click at [179, 296] on icon "button" at bounding box center [185, 295] width 12 height 12
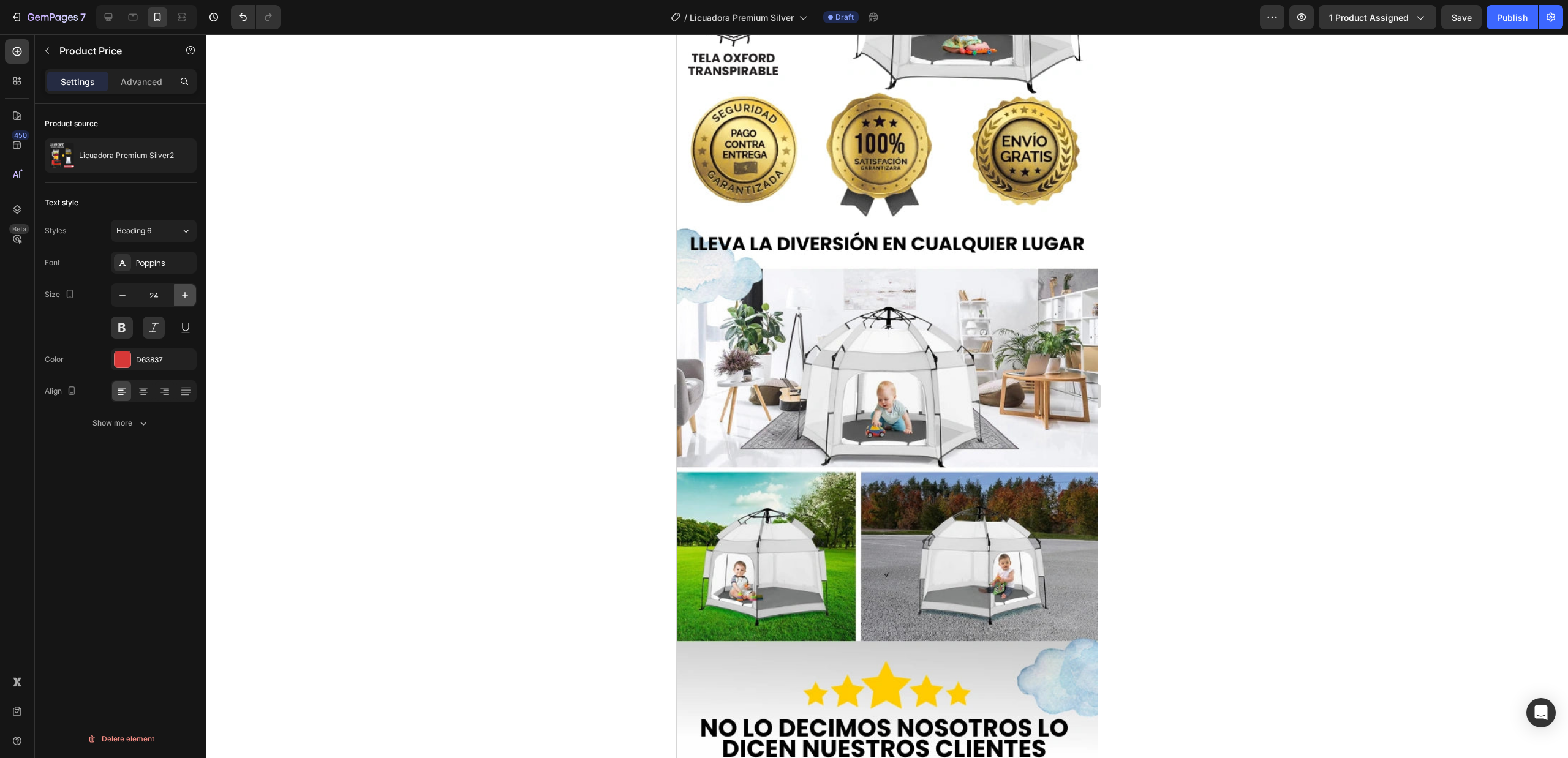
click at [179, 296] on icon "button" at bounding box center [185, 295] width 12 height 12
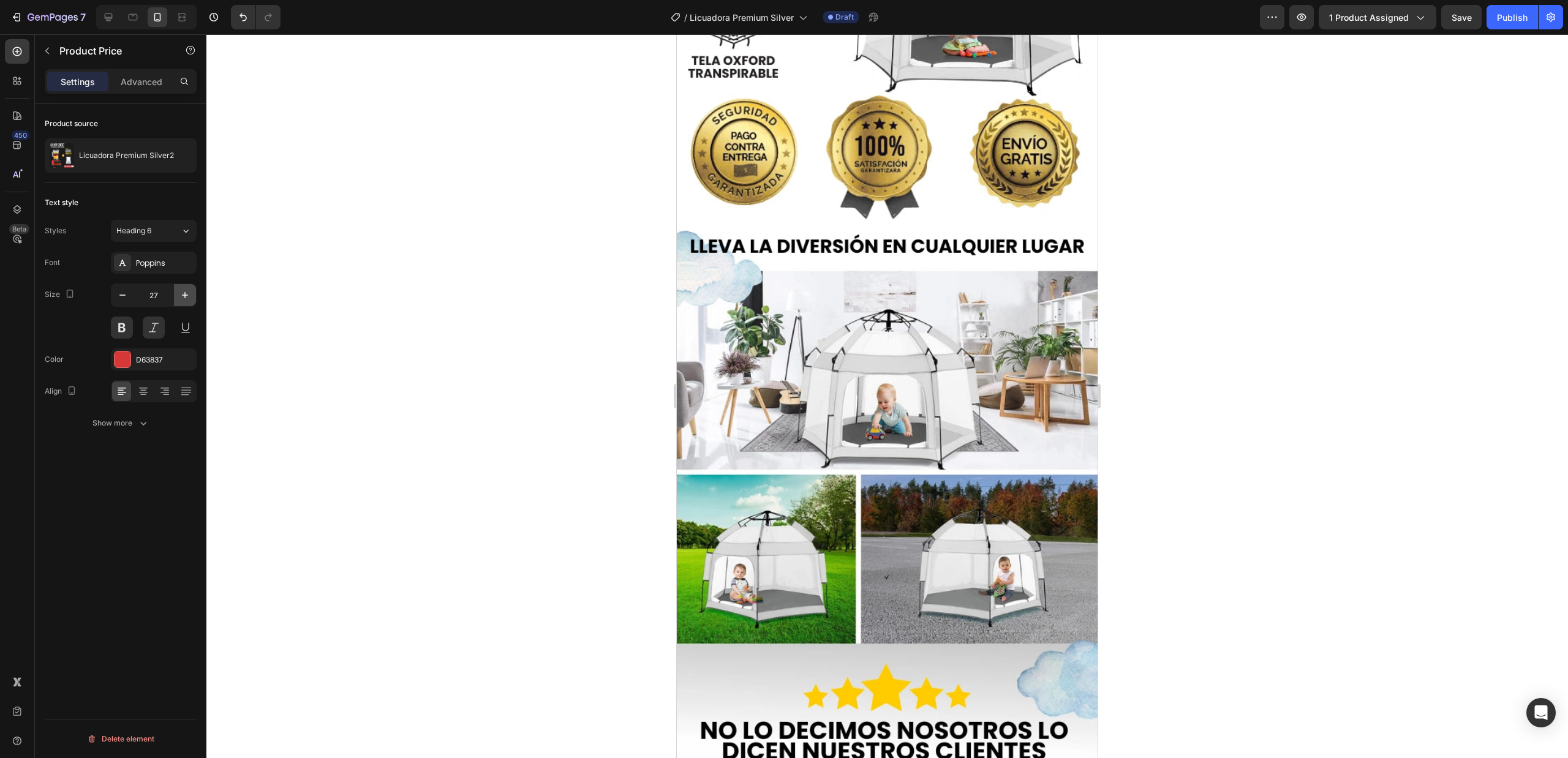
click at [179, 296] on icon "button" at bounding box center [185, 295] width 12 height 12
type input "29"
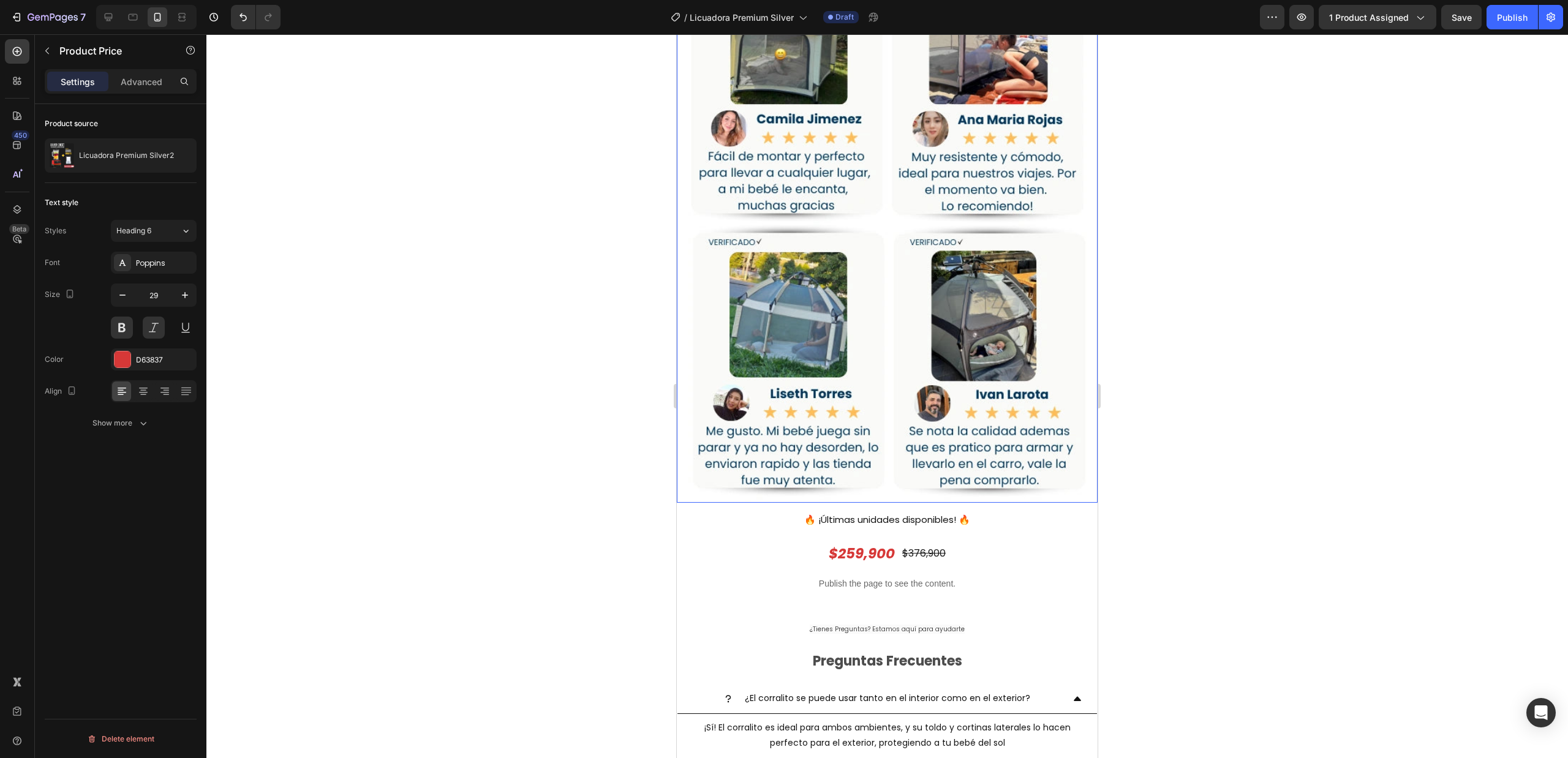
scroll to position [3429, 0]
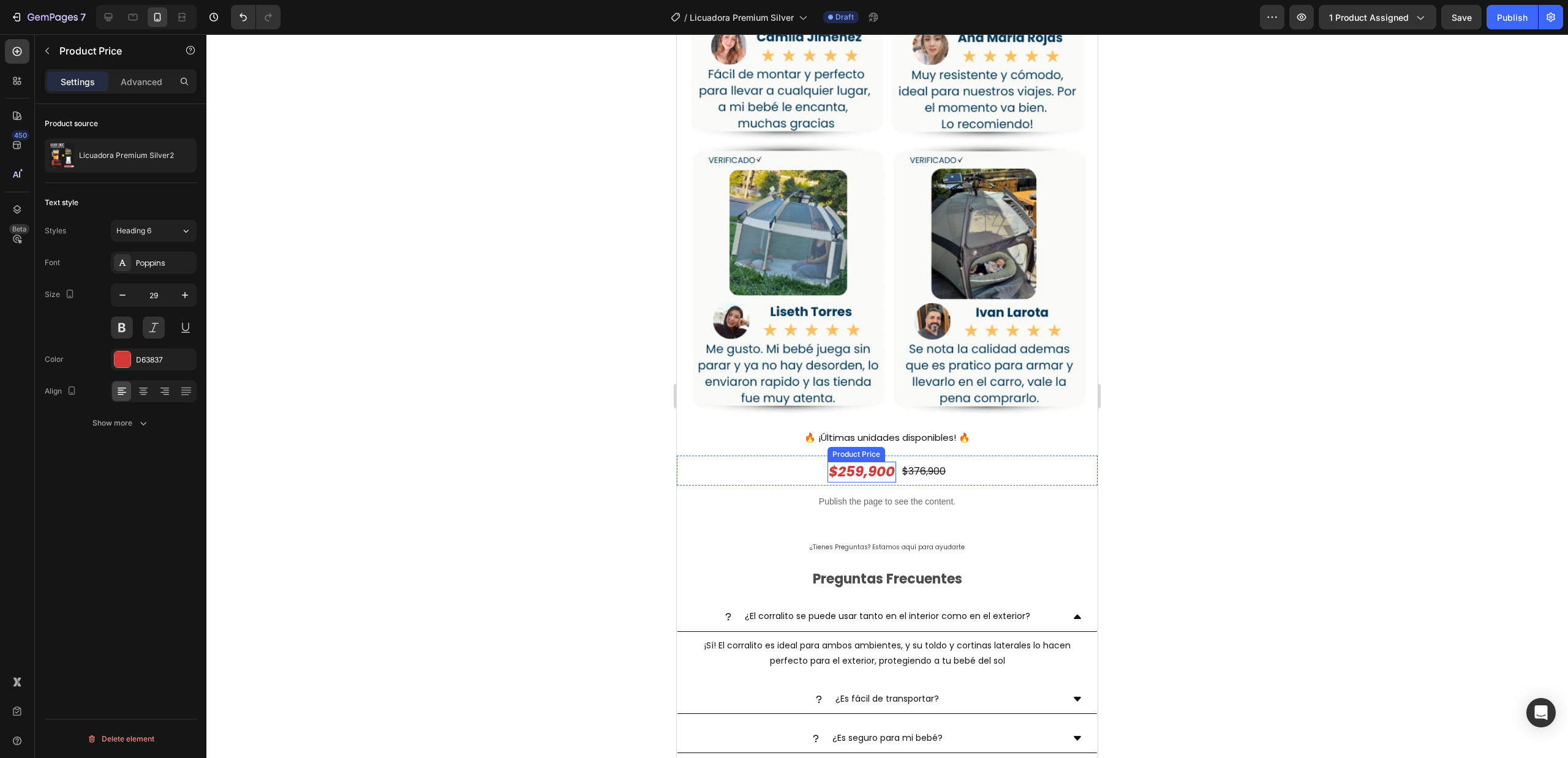
click at [863, 462] on div "$259,900" at bounding box center [861, 472] width 68 height 21
click at [186, 301] on icon "button" at bounding box center [185, 295] width 12 height 12
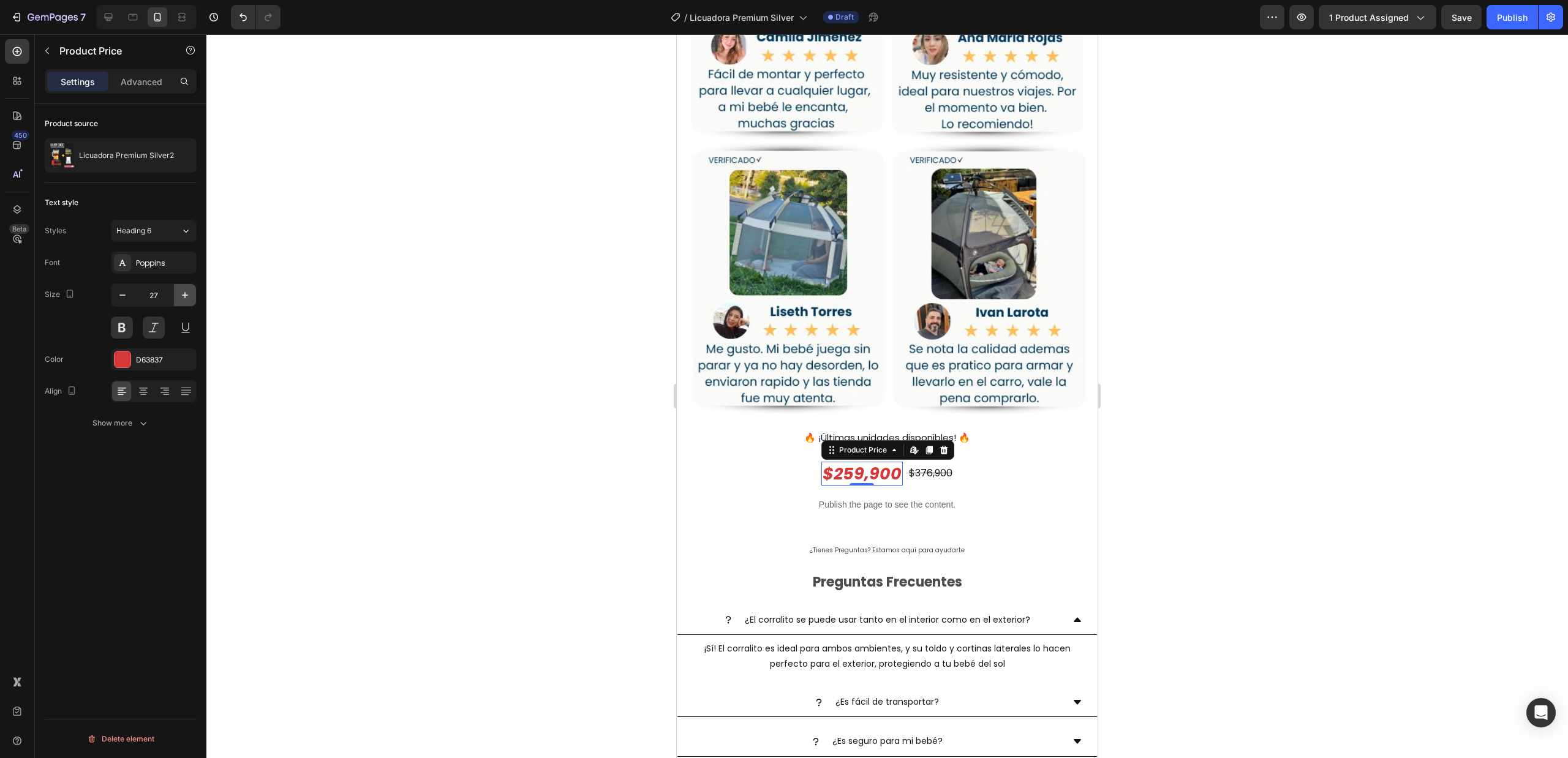
click at [186, 301] on icon "button" at bounding box center [185, 295] width 12 height 12
type input "29"
click at [1338, 291] on div at bounding box center [887, 396] width 1362 height 723
